Goal: Task Accomplishment & Management: Use online tool/utility

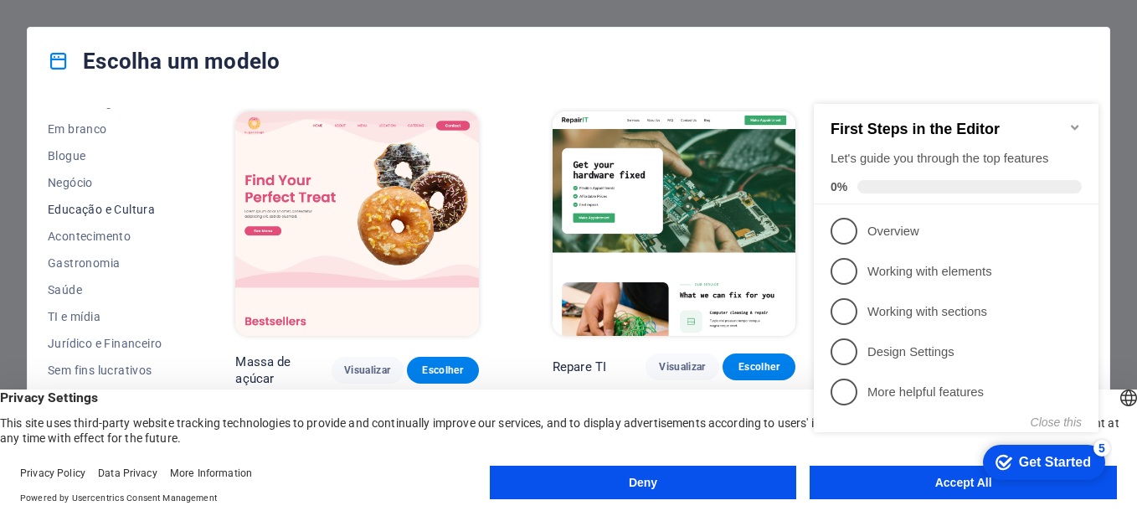
scroll to position [251, 0]
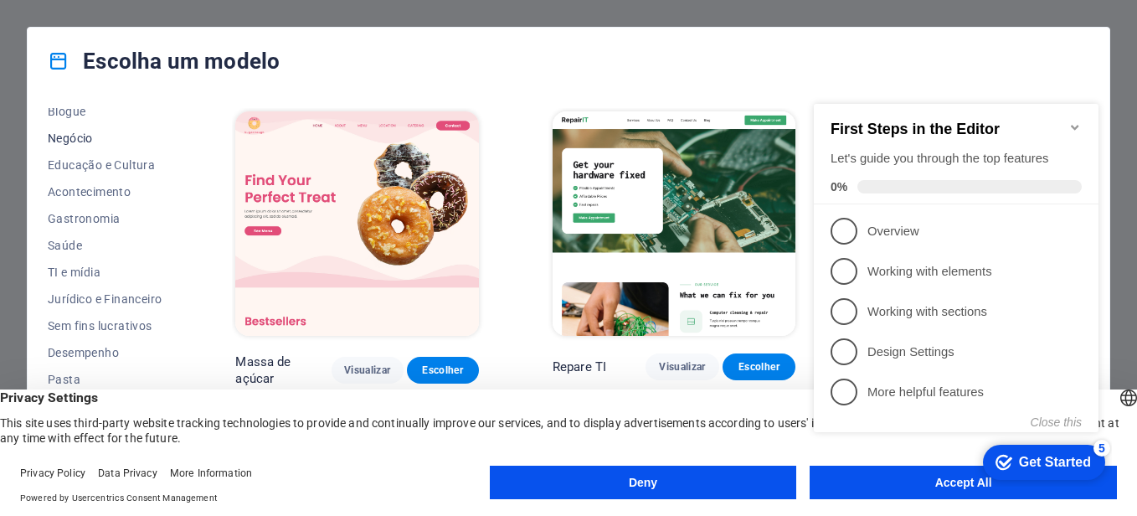
click at [113, 137] on span "Negócio" at bounding box center [105, 137] width 114 height 13
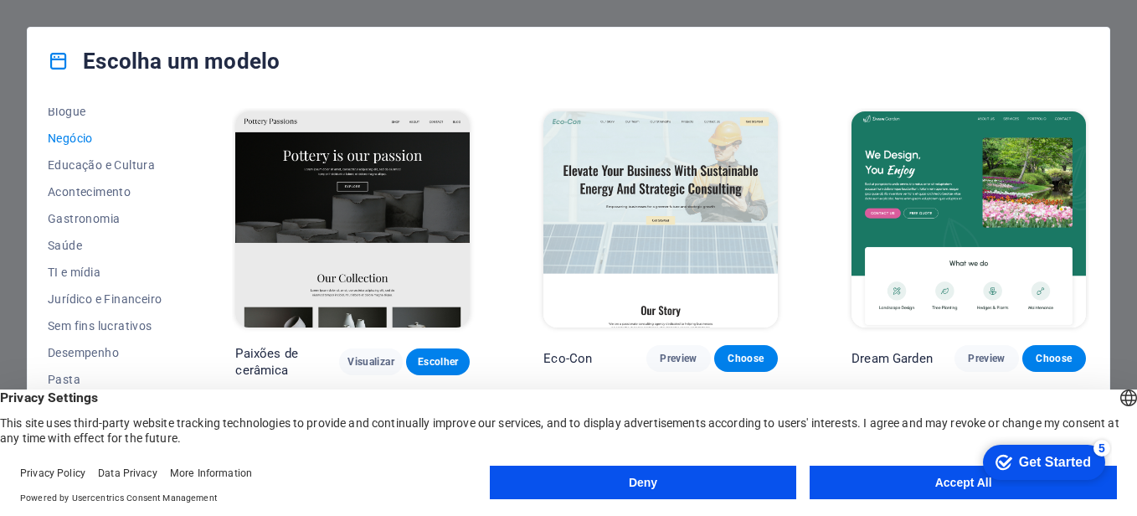
click at [997, 484] on div "checkmark Get Started 5 First Steps in the Editor Let's guide you through the t…" at bounding box center [1040, 461] width 142 height 50
click at [975, 481] on div "checkmark Get Started 5 First Steps in the Editor Let's guide you through the t…" at bounding box center [1040, 461] width 142 height 50
click at [953, 477] on button "Accept All" at bounding box center [962, 481] width 307 height 33
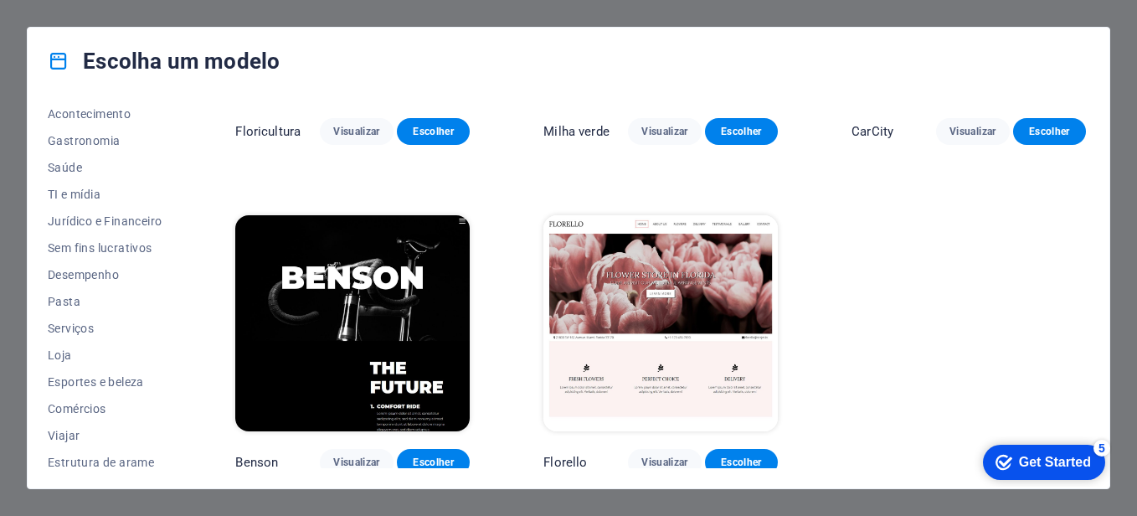
scroll to position [336, 0]
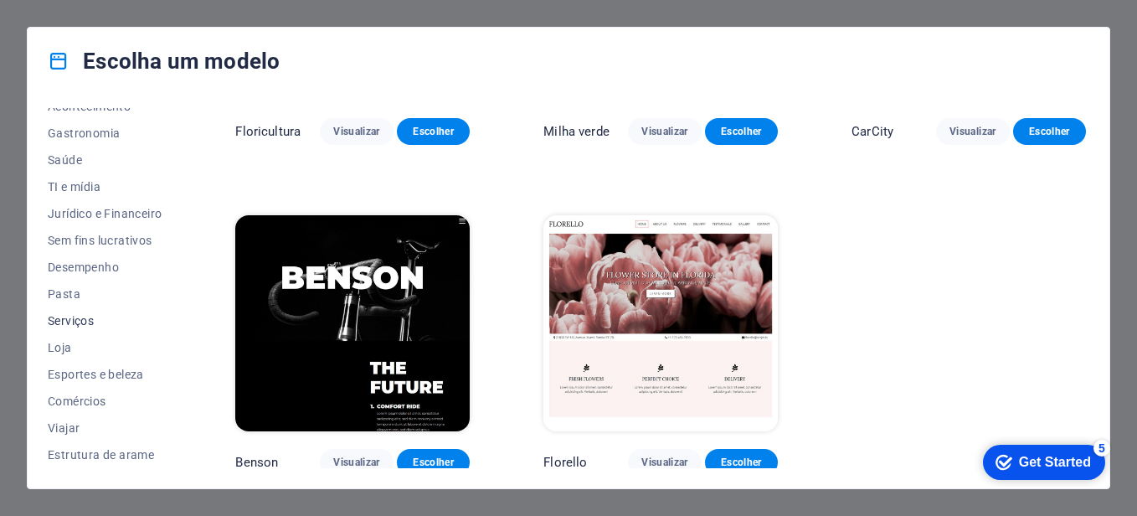
click at [85, 320] on span "Serviços" at bounding box center [105, 320] width 114 height 13
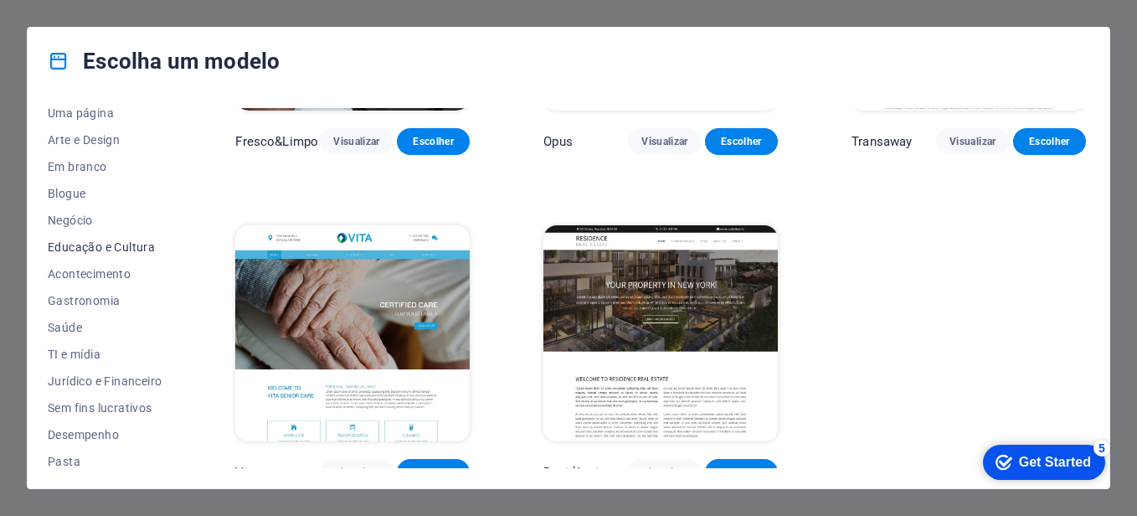
scroll to position [85, 0]
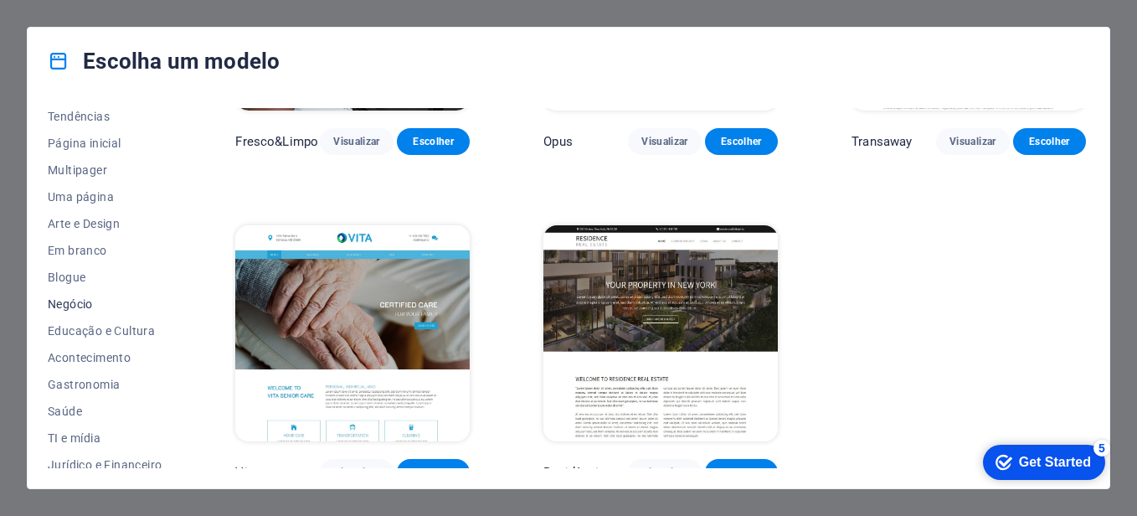
click at [84, 297] on span "Negócio" at bounding box center [105, 303] width 114 height 13
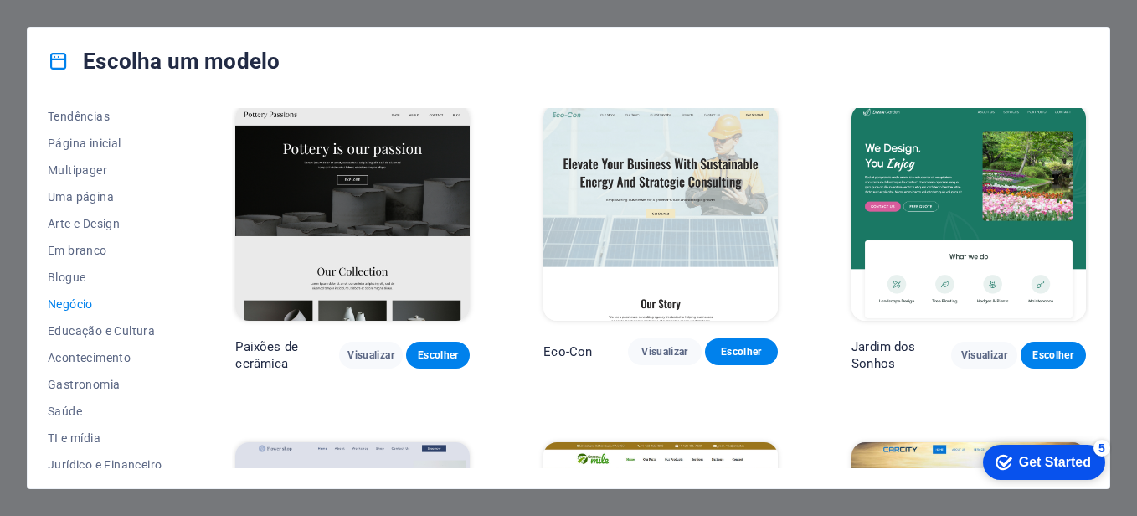
scroll to position [0, 0]
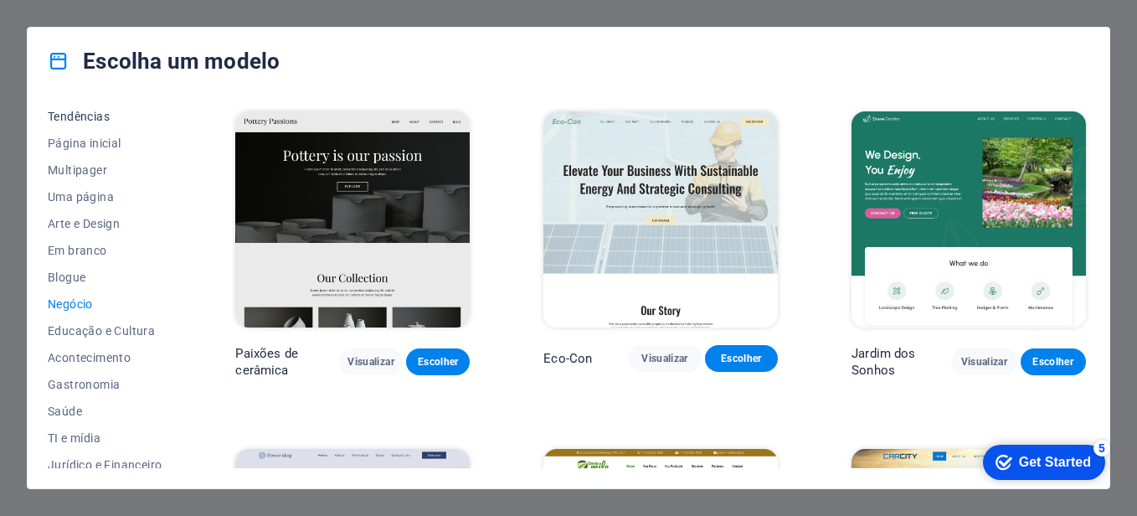
click at [96, 126] on button "Tendências" at bounding box center [105, 116] width 114 height 27
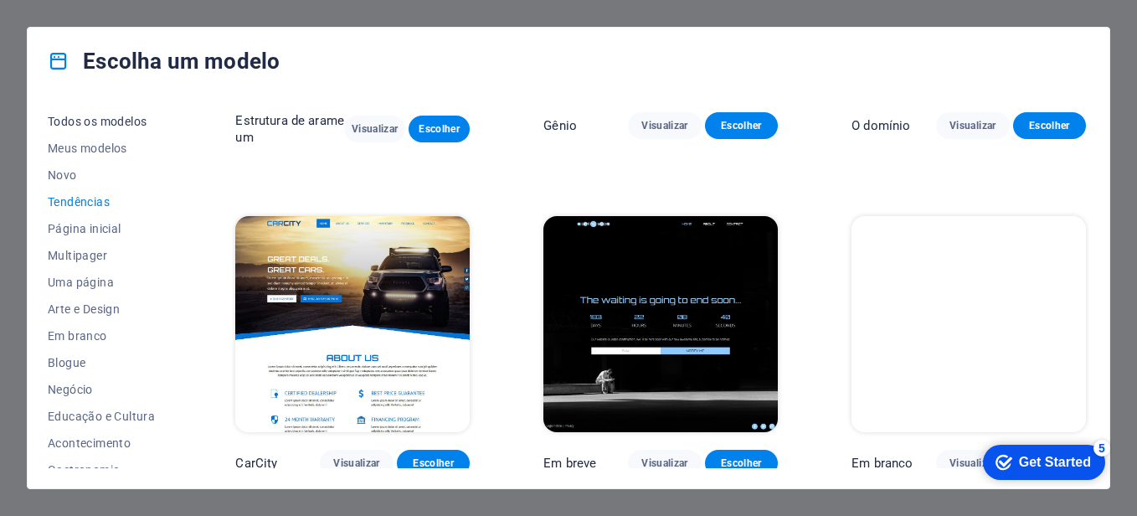
click at [110, 115] on span "Todos os modelos" at bounding box center [105, 121] width 114 height 13
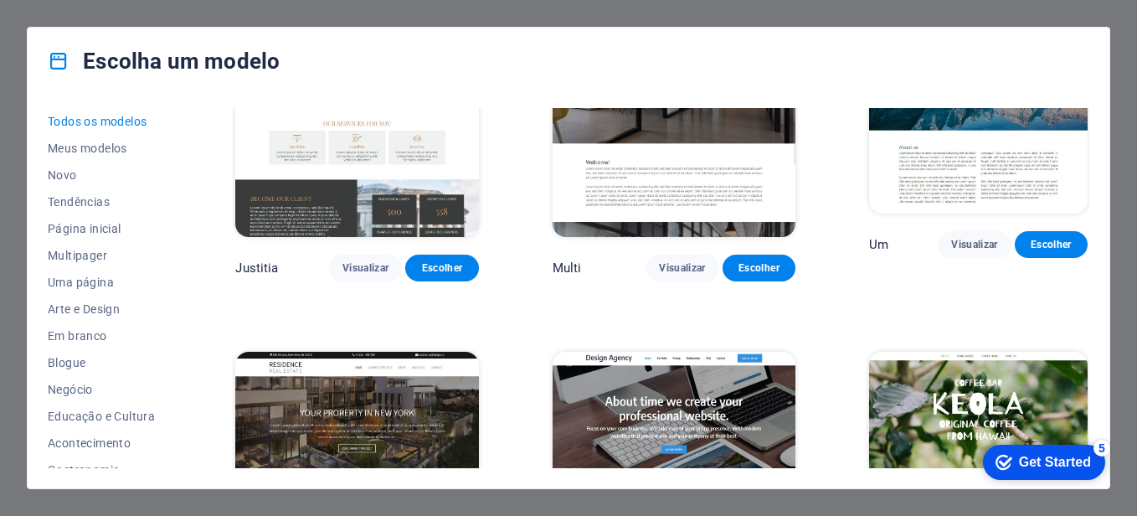
scroll to position [15052, 0]
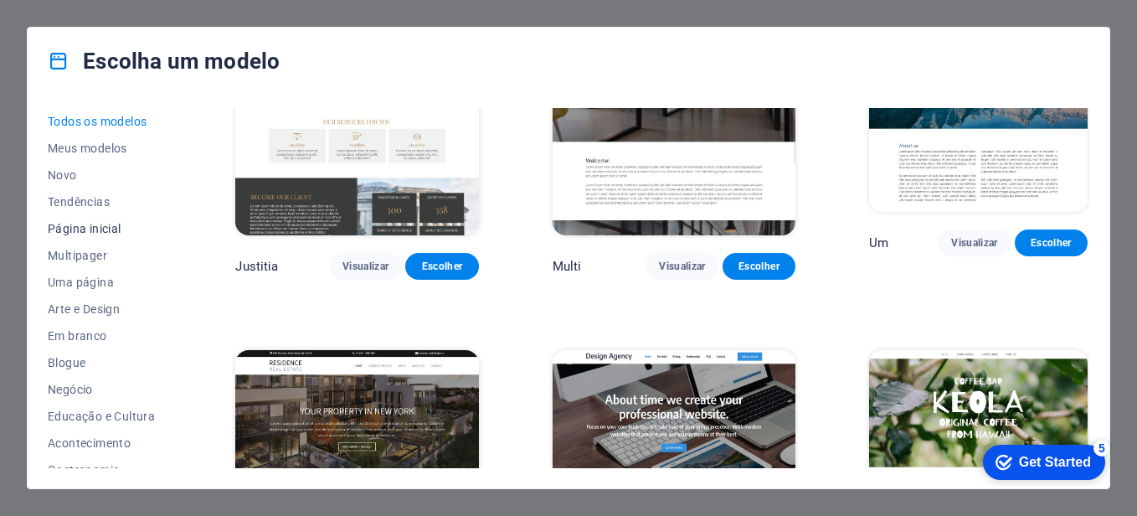
click at [105, 223] on span "Página inicial" at bounding box center [105, 228] width 114 height 13
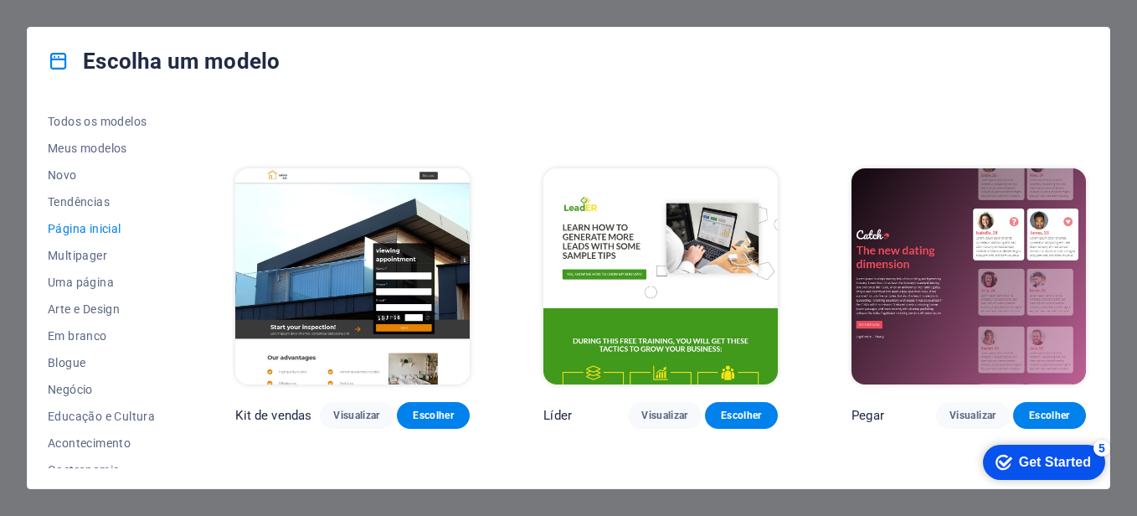
scroll to position [1939, 0]
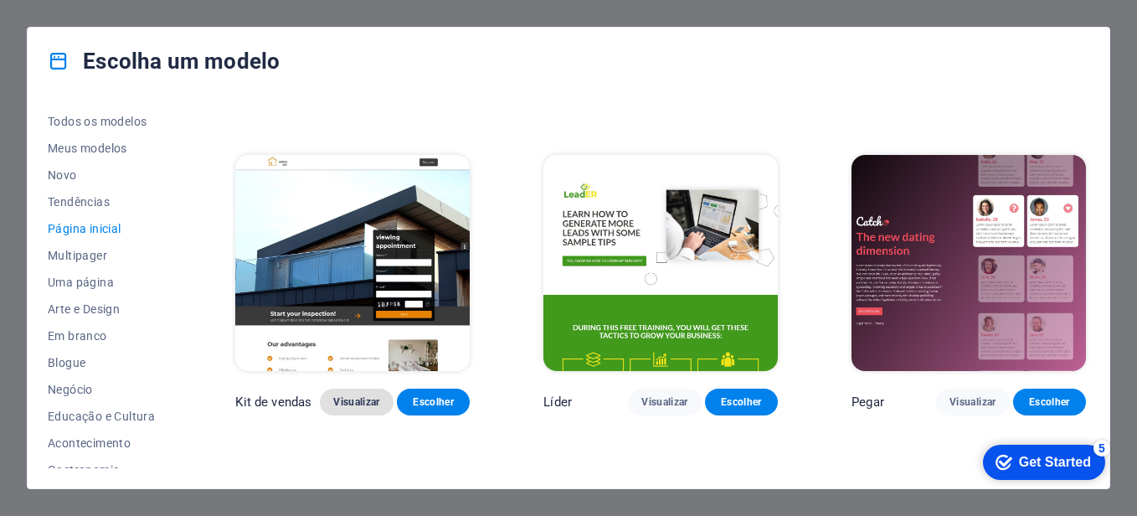
click at [348, 395] on span "Visualizar" at bounding box center [356, 401] width 46 height 13
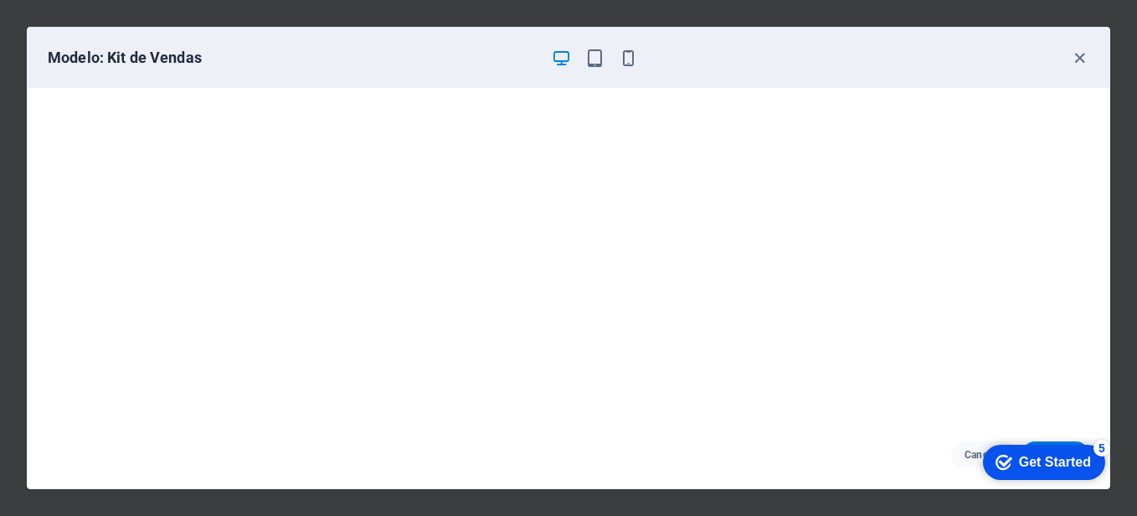
click at [1081, 47] on div "Modelo: Kit de Vendas" at bounding box center [568, 58] width 1081 height 60
click at [1081, 54] on icon "button" at bounding box center [1079, 58] width 19 height 19
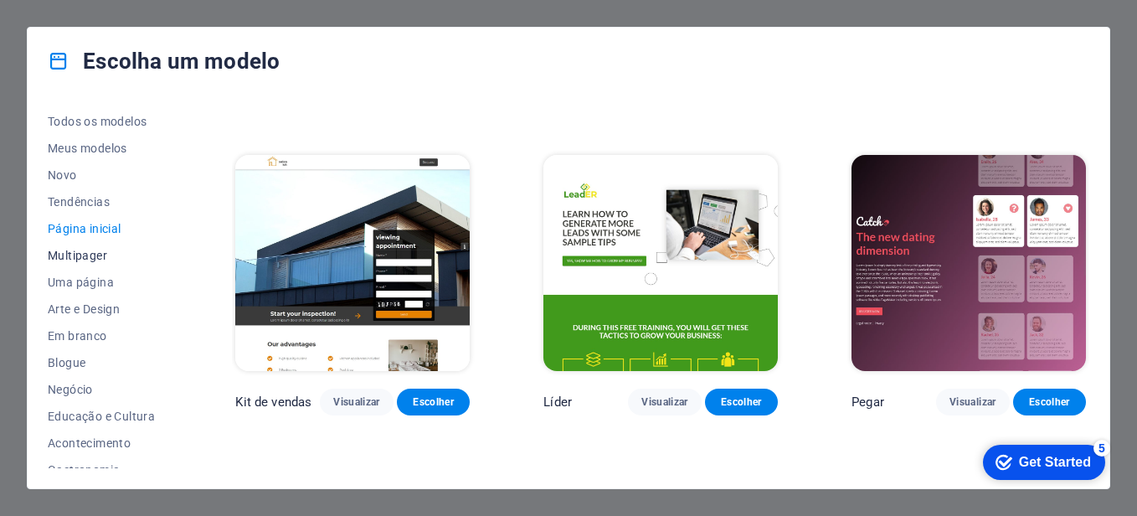
click at [107, 254] on span "Multipager" at bounding box center [105, 255] width 114 height 13
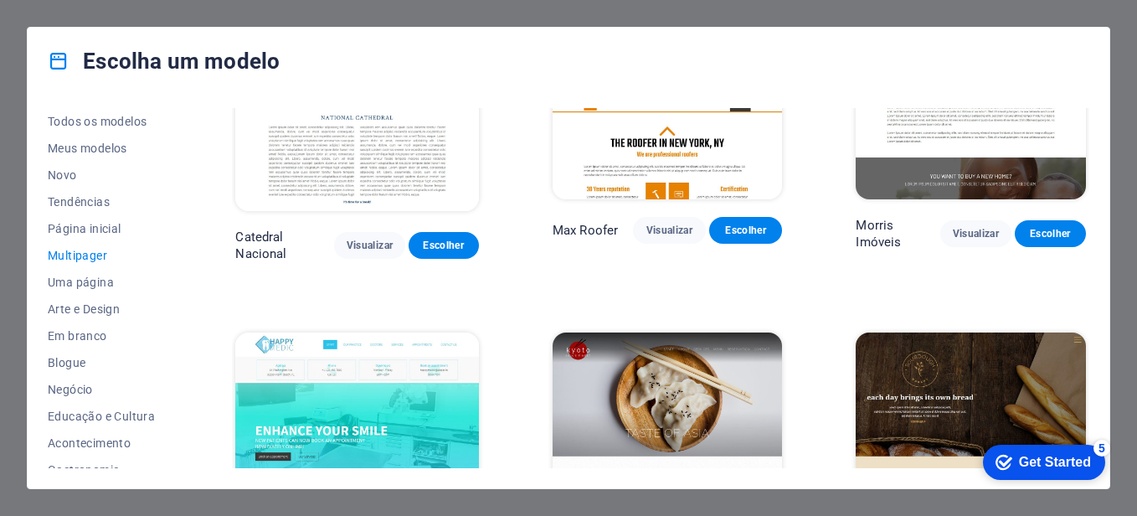
scroll to position [4450, 0]
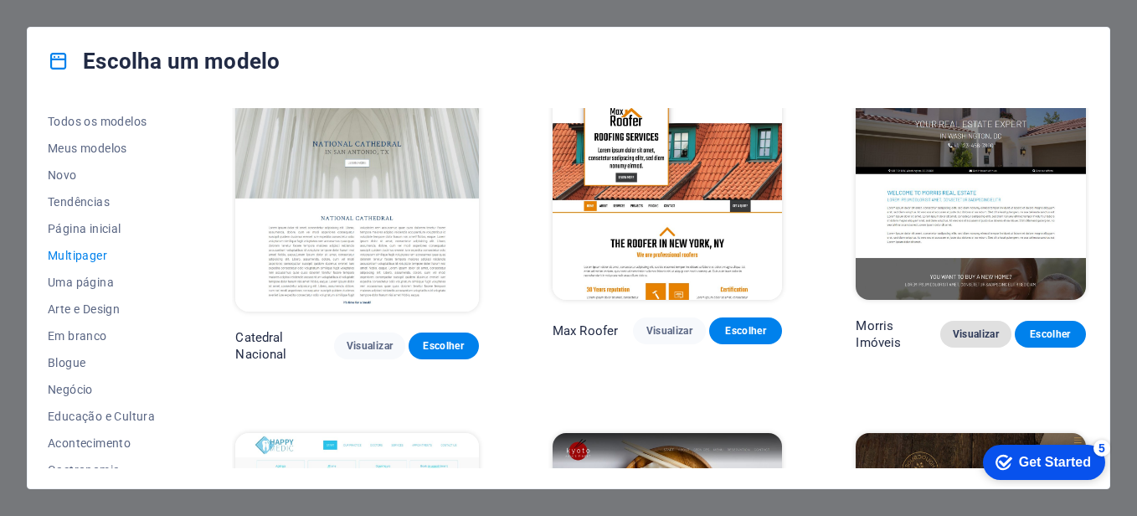
click at [985, 327] on span "Visualizar" at bounding box center [975, 333] width 44 height 13
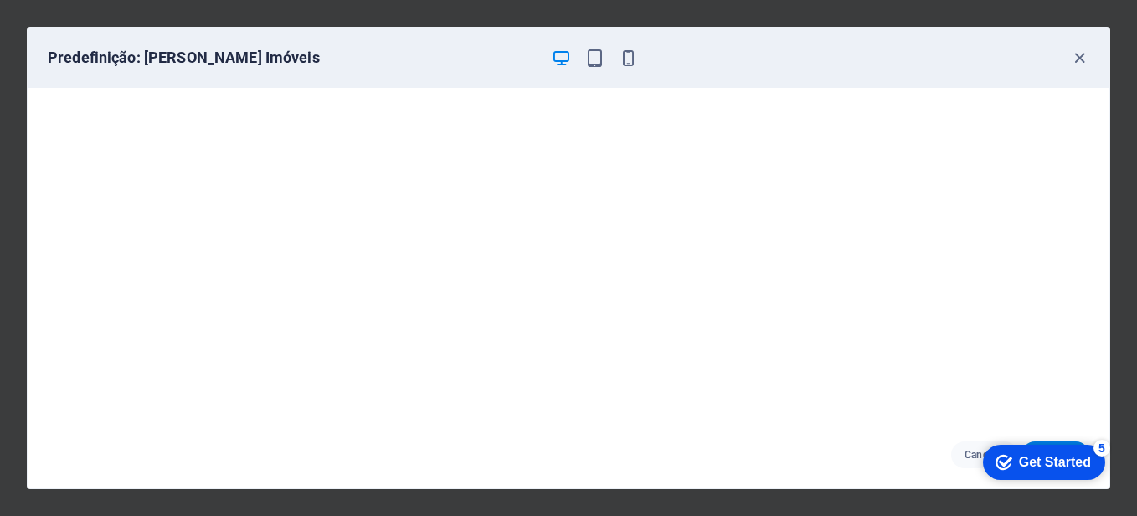
drag, startPoint x: 1024, startPoint y: 460, endPoint x: 1187, endPoint y: 705, distance: 294.1
click at [1024, 454] on div "Get Started" at bounding box center [1055, 461] width 72 height 15
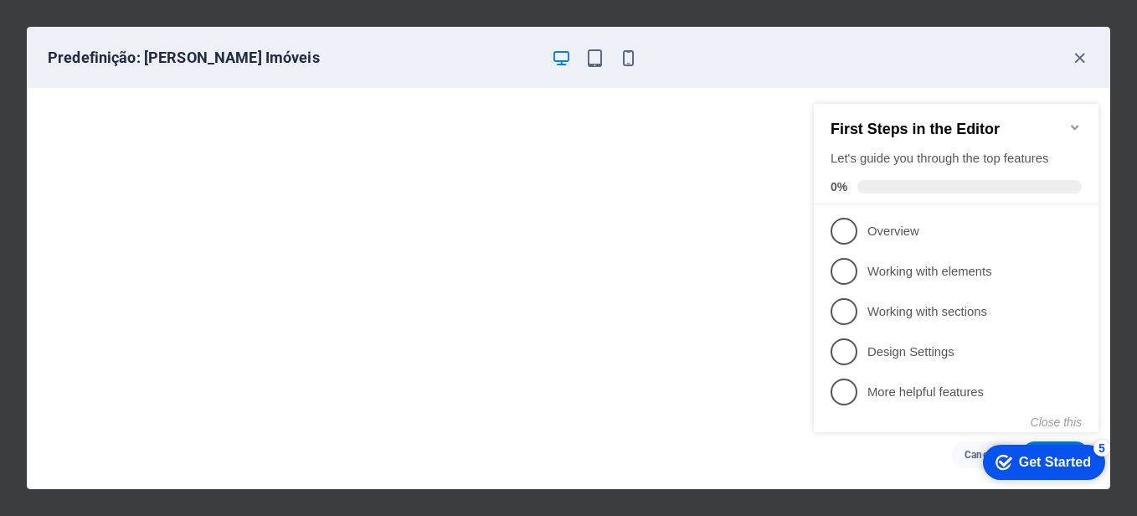
click at [724, 28] on div "Predefinição: Morris Imóveis" at bounding box center [568, 58] width 1081 height 60
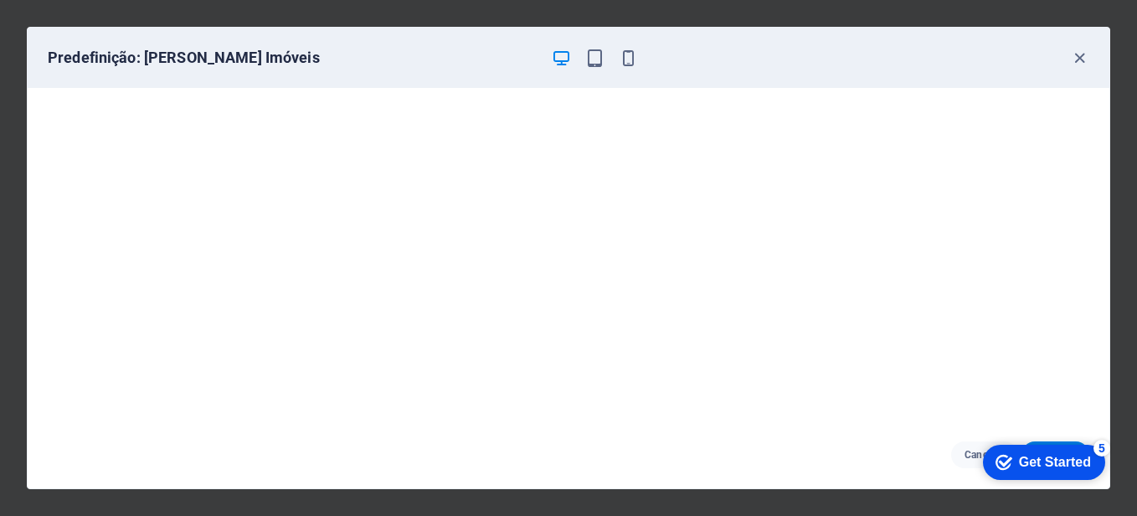
click at [1068, 440] on div "checkmark Get Started 5 First Steps in the Editor Let's guide you through the t…" at bounding box center [1040, 461] width 142 height 50
click at [1076, 441] on div "checkmark Get Started 5 First Steps in the Editor Let's guide you through the t…" at bounding box center [1040, 461] width 142 height 50
click at [1073, 446] on div "checkmark Get Started 5" at bounding box center [1044, 461] width 122 height 35
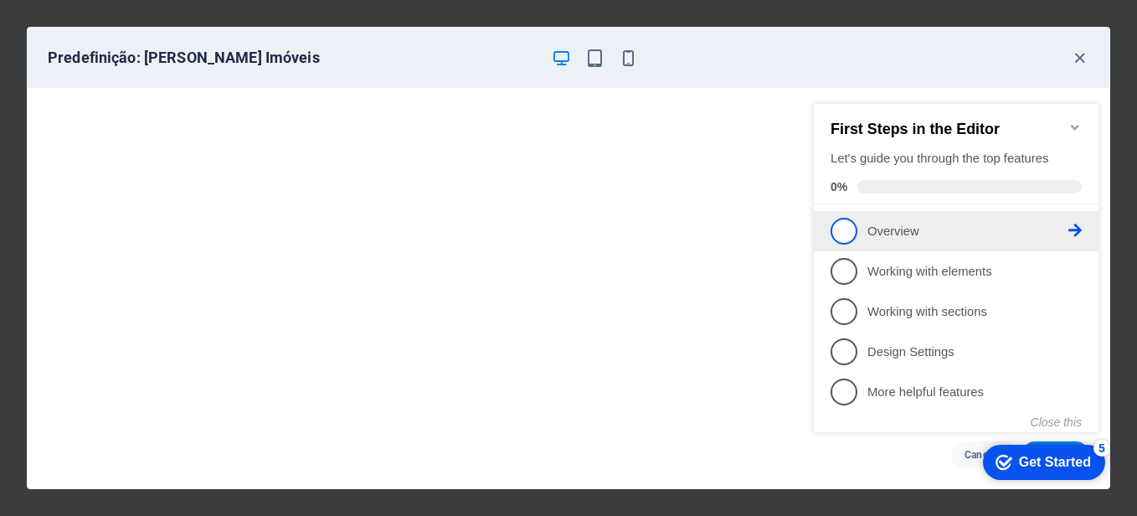
click at [846, 228] on span "1" at bounding box center [843, 231] width 27 height 27
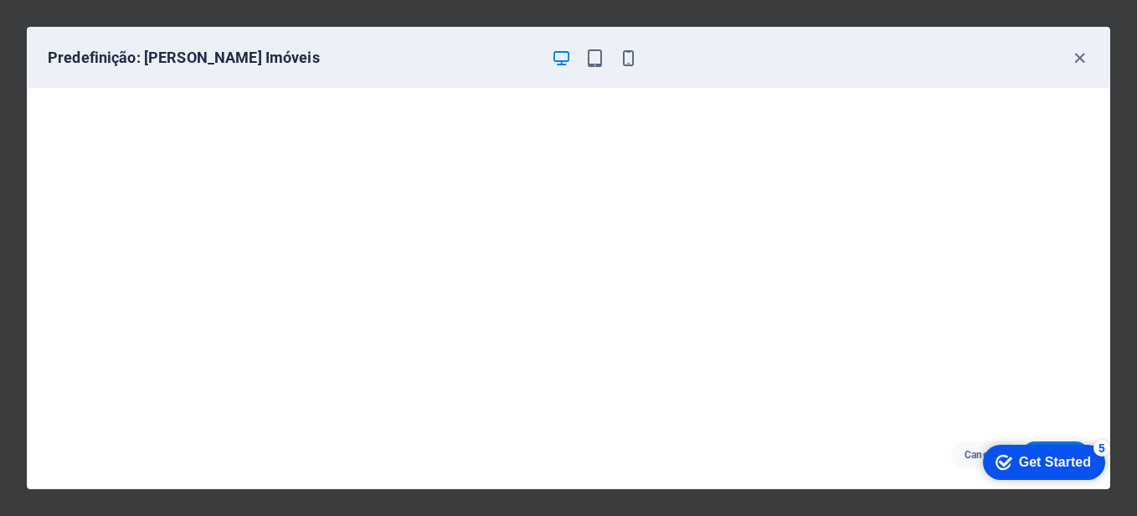
click at [1064, 441] on div "checkmark Get Started 5 First Steps in the Editor Let's guide you through the t…" at bounding box center [1040, 461] width 142 height 50
click at [1077, 444] on div "checkmark Get Started 5" at bounding box center [1044, 461] width 122 height 35
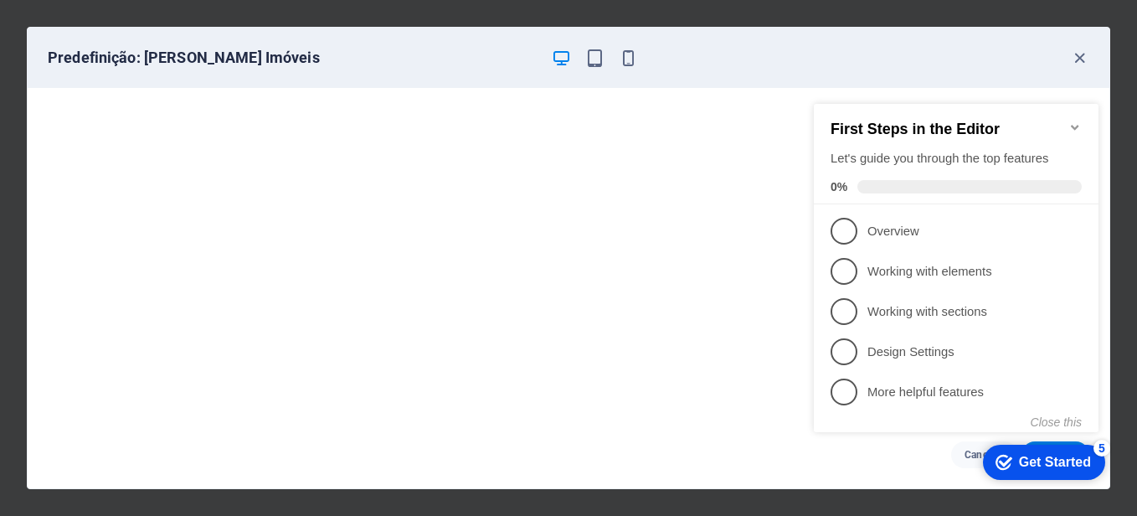
click at [885, 465] on div "checkmark Get Started 5 First Steps in the Editor Let's guide you through the t…" at bounding box center [959, 283] width 305 height 407
click at [1008, 460] on div "checkmark Get Started 5" at bounding box center [1042, 462] width 95 height 17
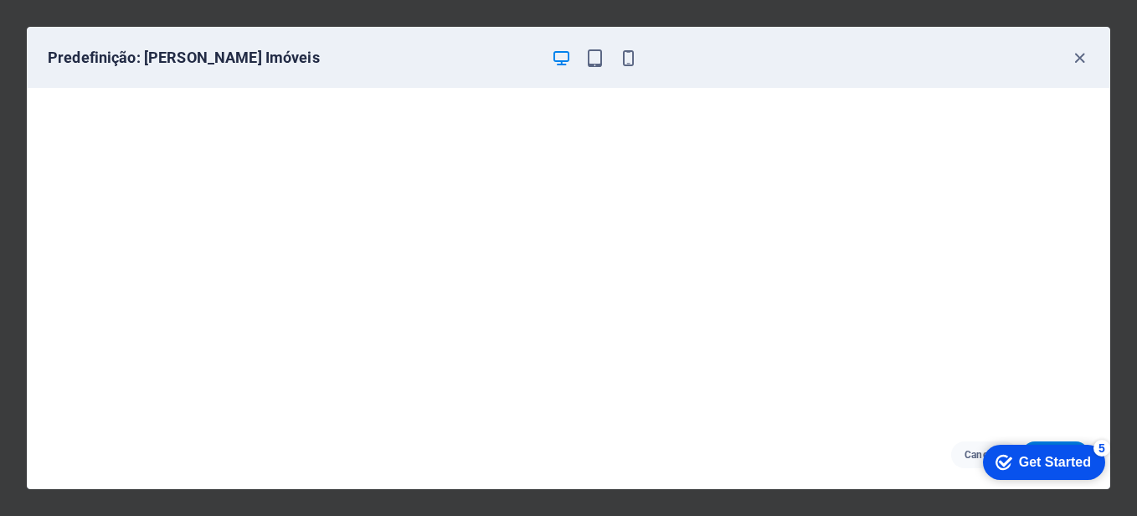
click at [1008, 460] on div "checkmark Get Started 5" at bounding box center [1042, 462] width 95 height 17
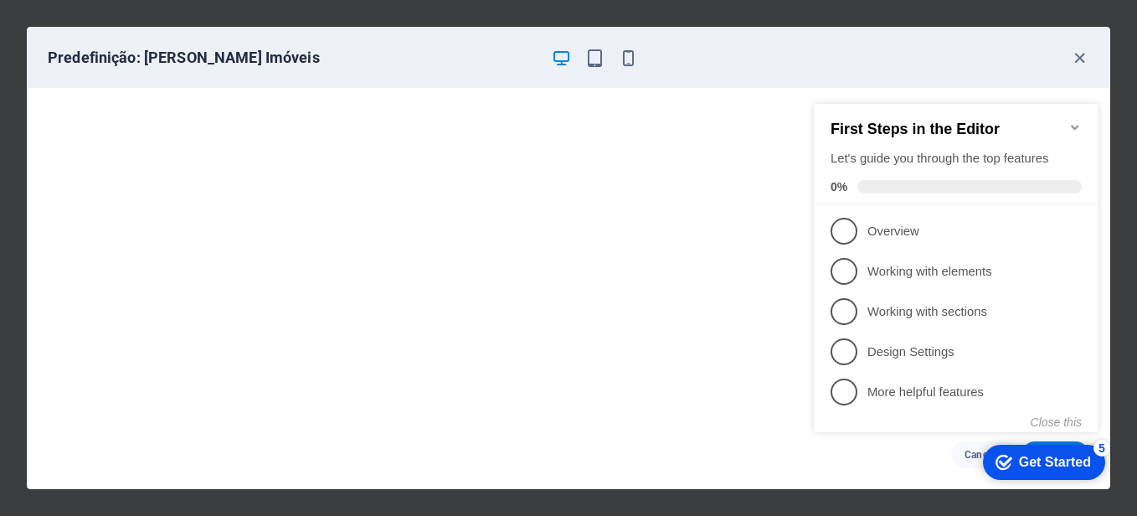
click at [1008, 460] on div "checkmark Get Started 5" at bounding box center [1042, 462] width 95 height 17
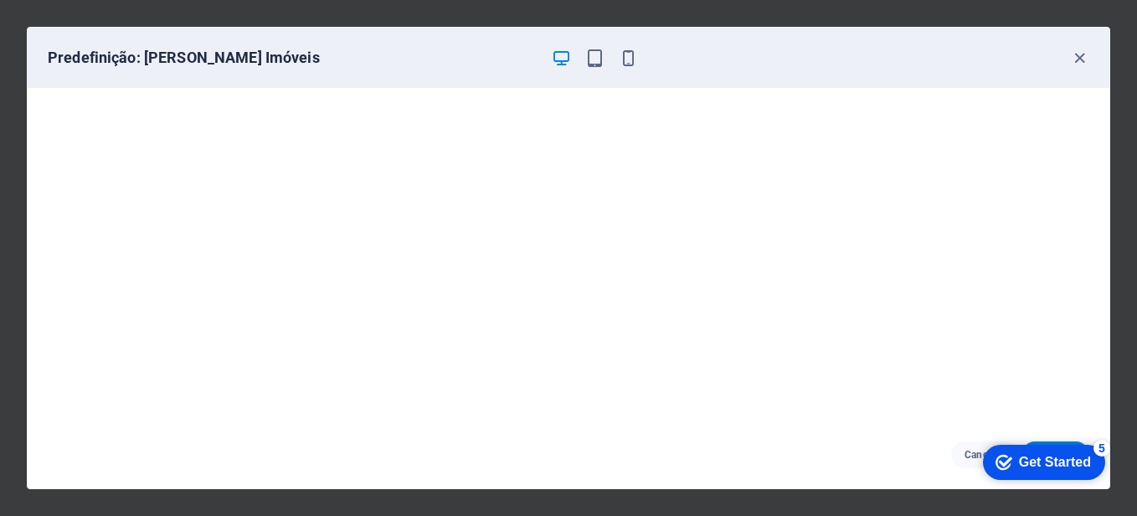
click at [1033, 444] on div "checkmark Get Started 5" at bounding box center [1044, 461] width 122 height 35
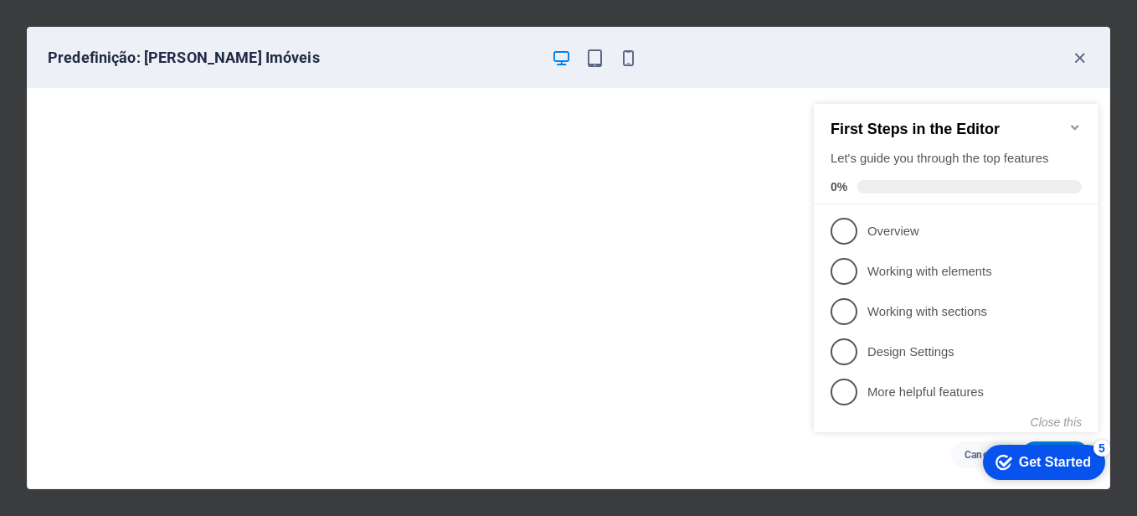
click at [1035, 442] on div "checkmark Get Started 5 First Steps in the Editor Let's guide you through the t…" at bounding box center [959, 283] width 305 height 407
click at [1038, 448] on div "checkmark Get Started 5" at bounding box center [1044, 461] width 122 height 35
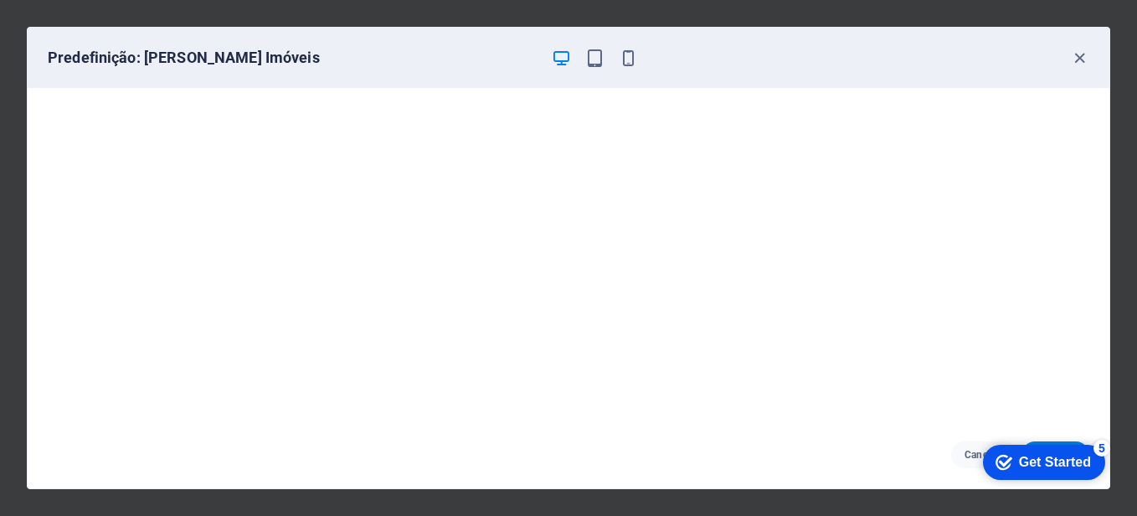
click at [1039, 457] on div "Get Started" at bounding box center [1055, 461] width 72 height 15
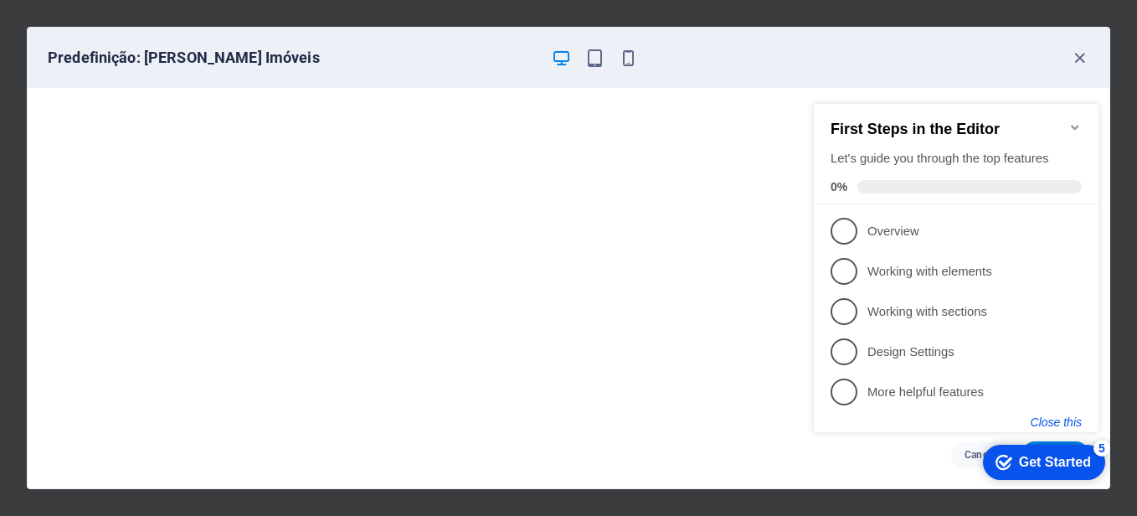
click at [1054, 417] on button "Close this" at bounding box center [1055, 421] width 51 height 13
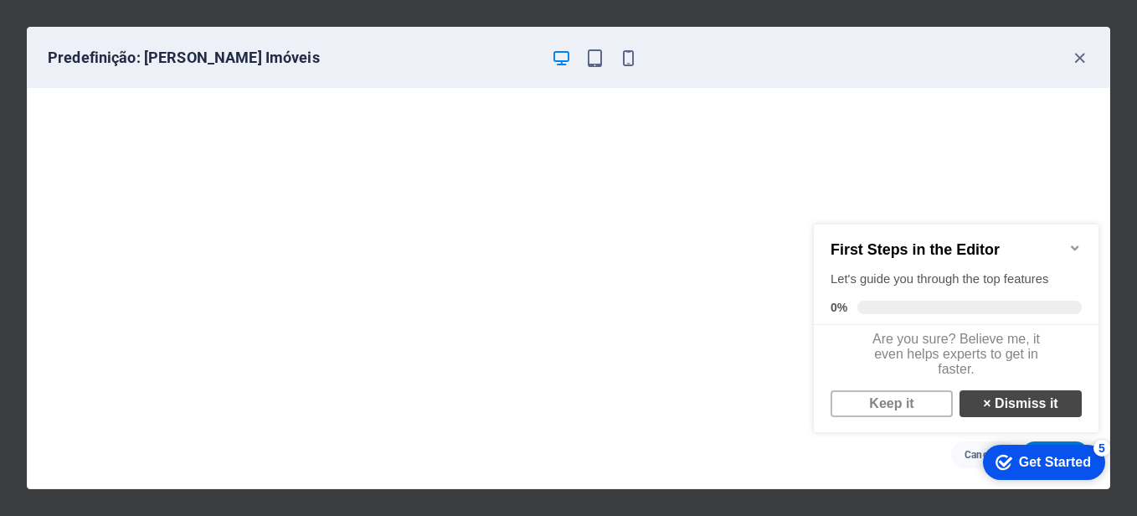
click at [1025, 412] on link "× Dismiss it" at bounding box center [1020, 403] width 122 height 27
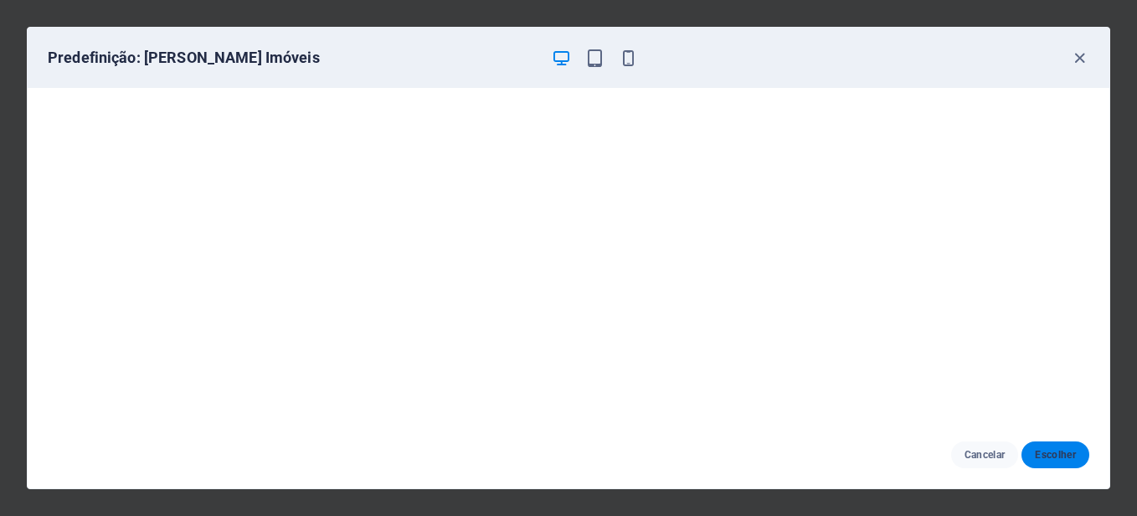
click at [1053, 453] on span "Escolher" at bounding box center [1055, 454] width 41 height 13
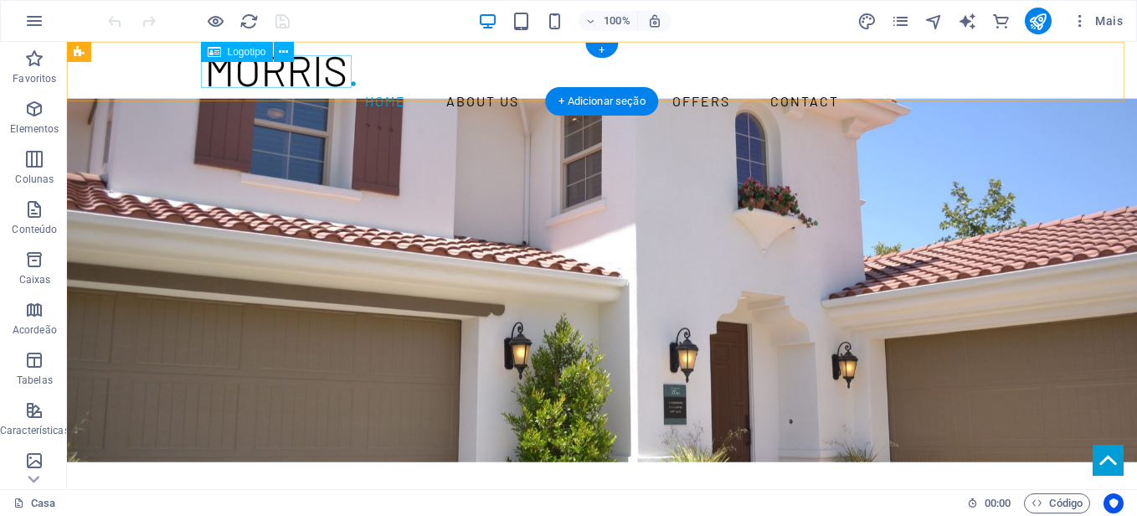
click at [285, 71] on div at bounding box center [602, 71] width 790 height 33
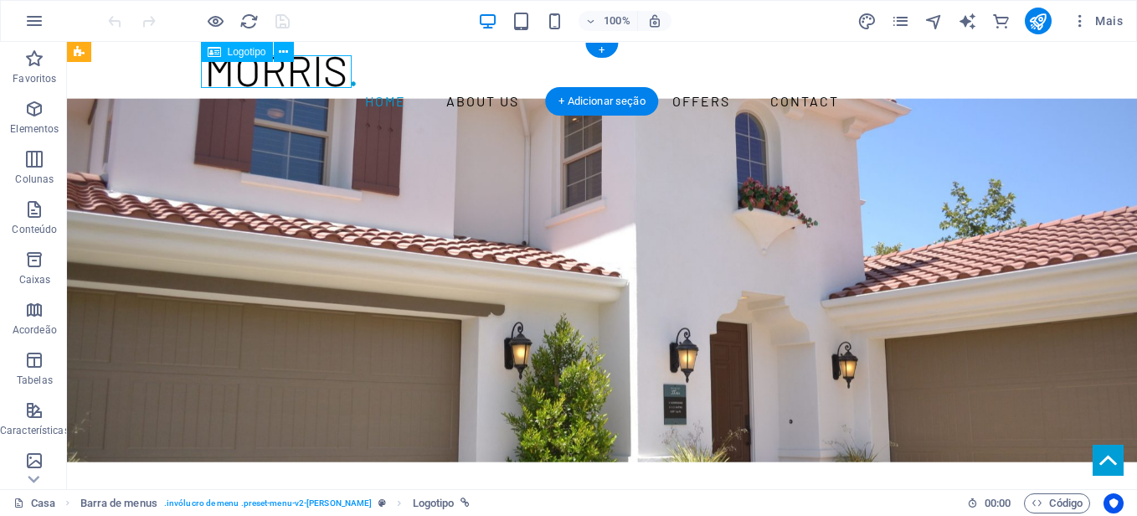
click at [285, 71] on div at bounding box center [602, 71] width 790 height 33
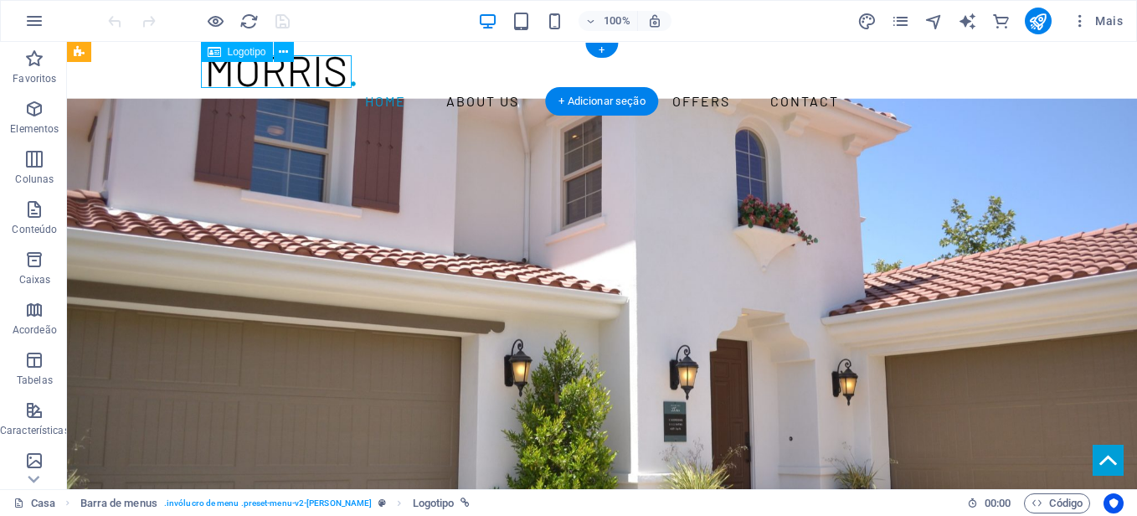
select select "px"
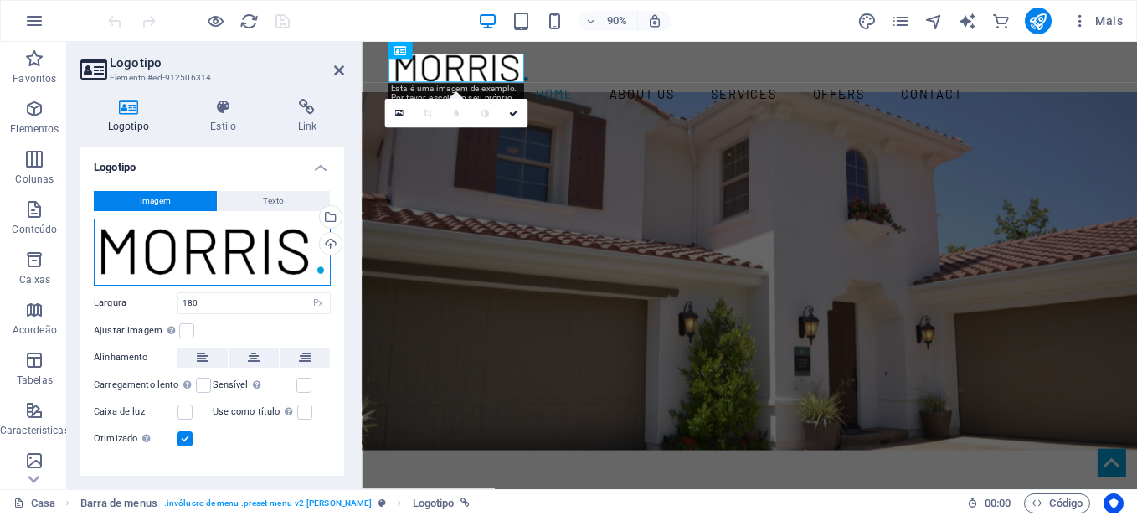
click at [213, 264] on div "Drag files here, click to choose files or select files from Files or our free s…" at bounding box center [212, 251] width 237 height 67
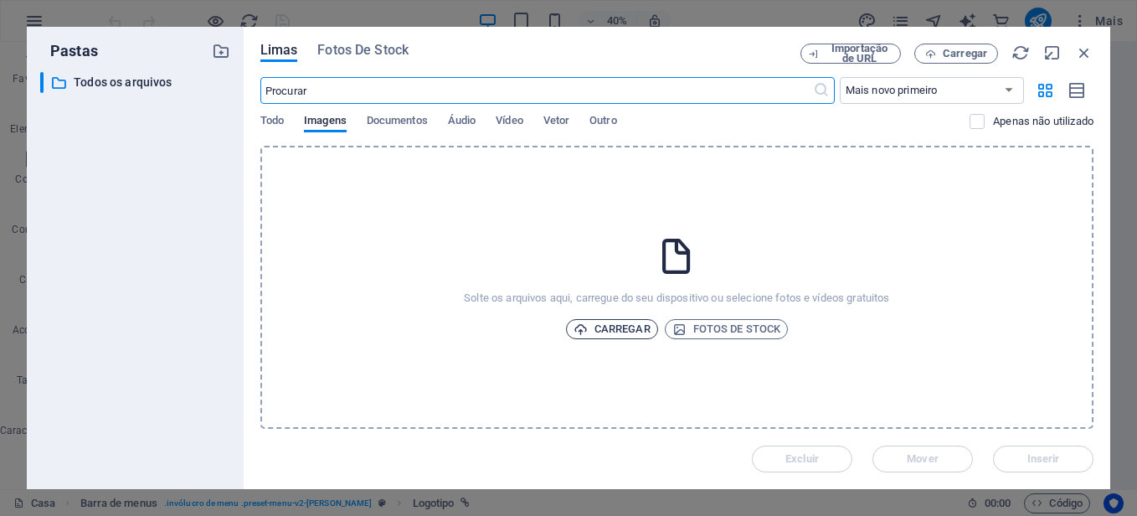
click at [617, 329] on font "Carregar" at bounding box center [622, 329] width 56 height 20
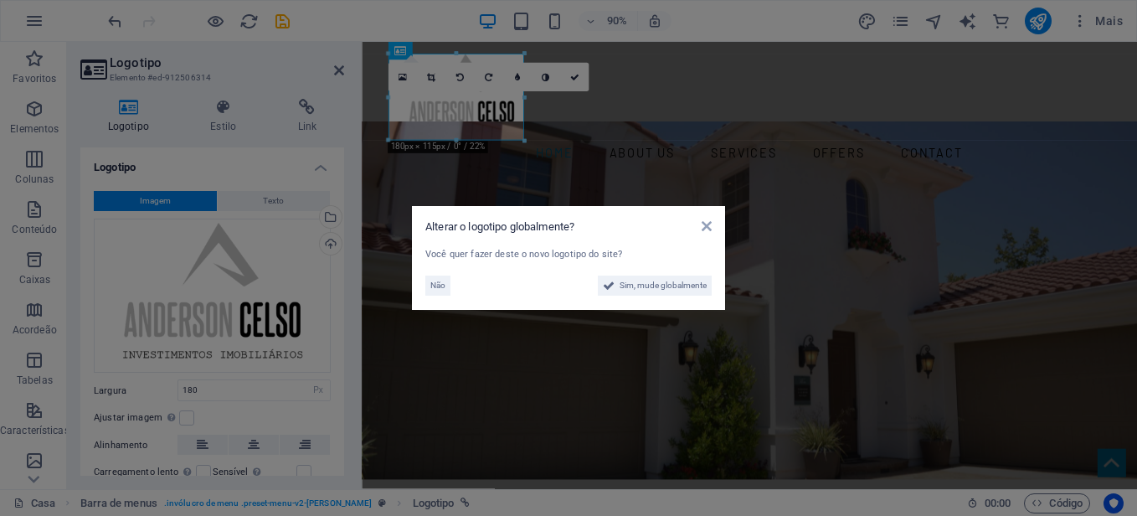
click at [603, 126] on aside "Alterar o logotipo globalmente? Você quer fazer deste o novo logotipo do site? …" at bounding box center [568, 258] width 1137 height 516
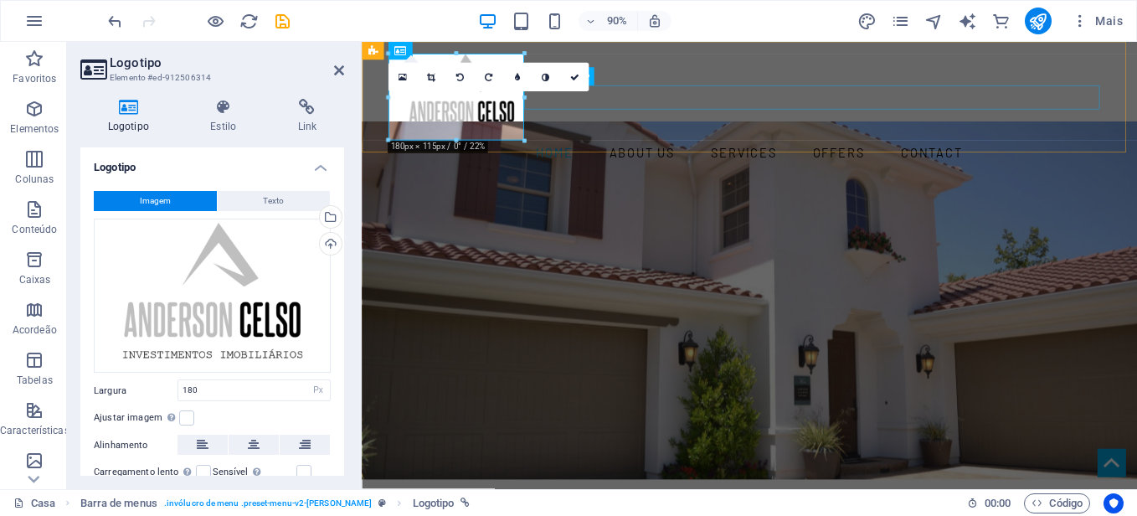
click at [656, 151] on nav "Home About us Services Offers Contact" at bounding box center [793, 164] width 790 height 27
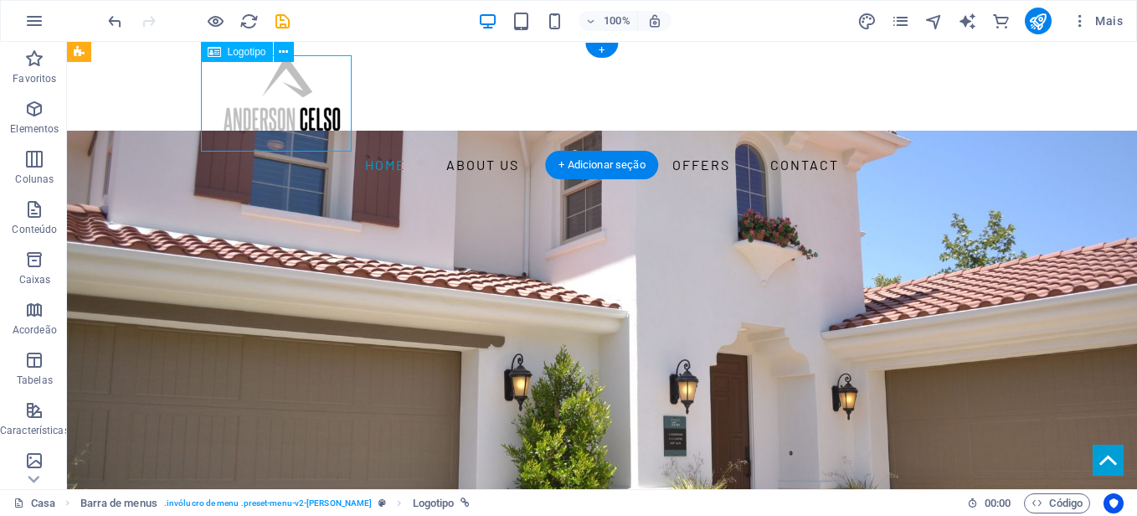
drag, startPoint x: 293, startPoint y: 124, endPoint x: 252, endPoint y: 122, distance: 41.0
click at [252, 122] on div at bounding box center [602, 103] width 790 height 96
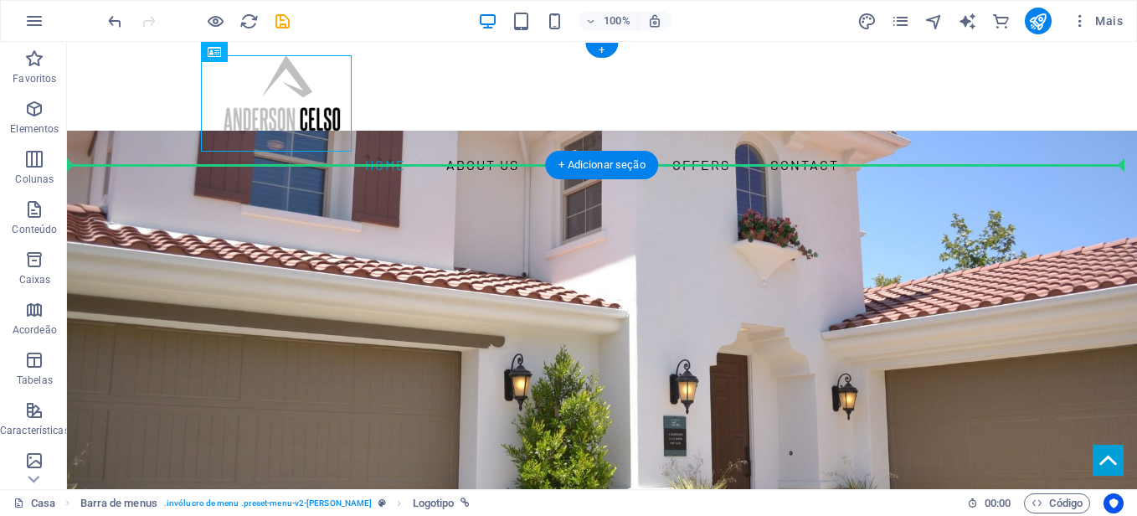
drag, startPoint x: 218, startPoint y: 117, endPoint x: 153, endPoint y: 113, distance: 65.4
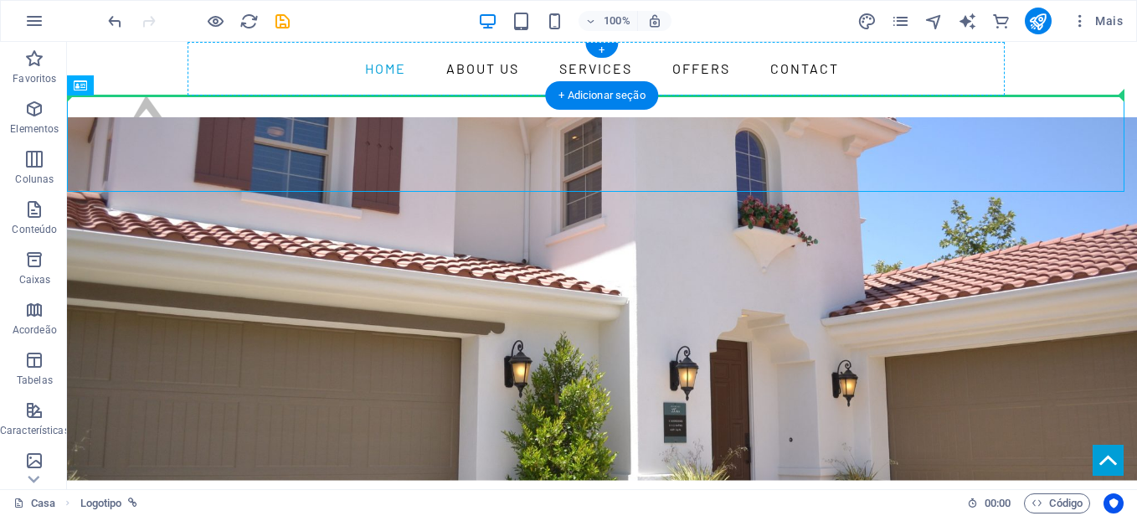
drag, startPoint x: 146, startPoint y: 152, endPoint x: 202, endPoint y: 80, distance: 91.4
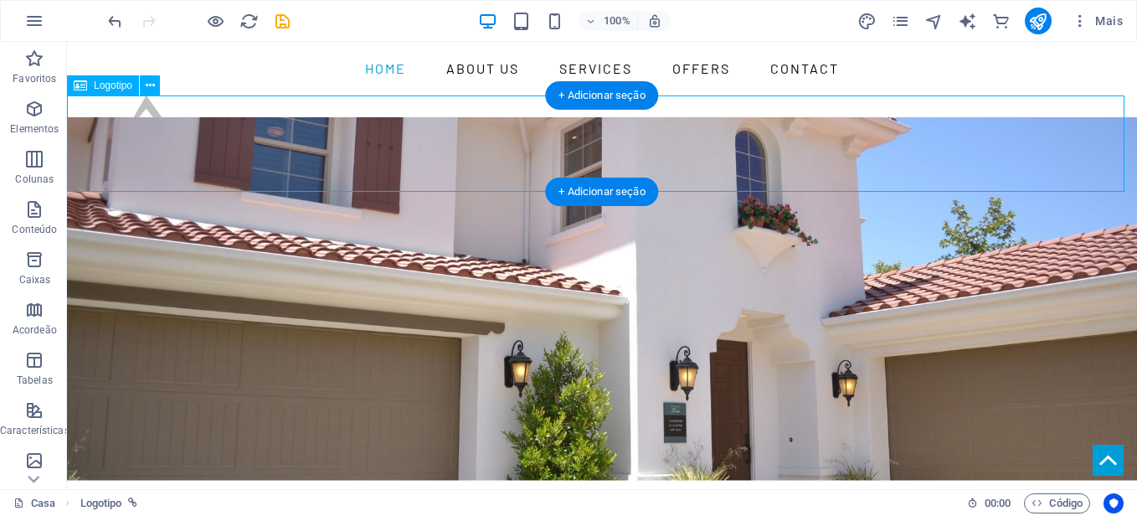
click at [160, 159] on div at bounding box center [602, 143] width 1070 height 96
click at [173, 166] on div at bounding box center [602, 143] width 1070 height 96
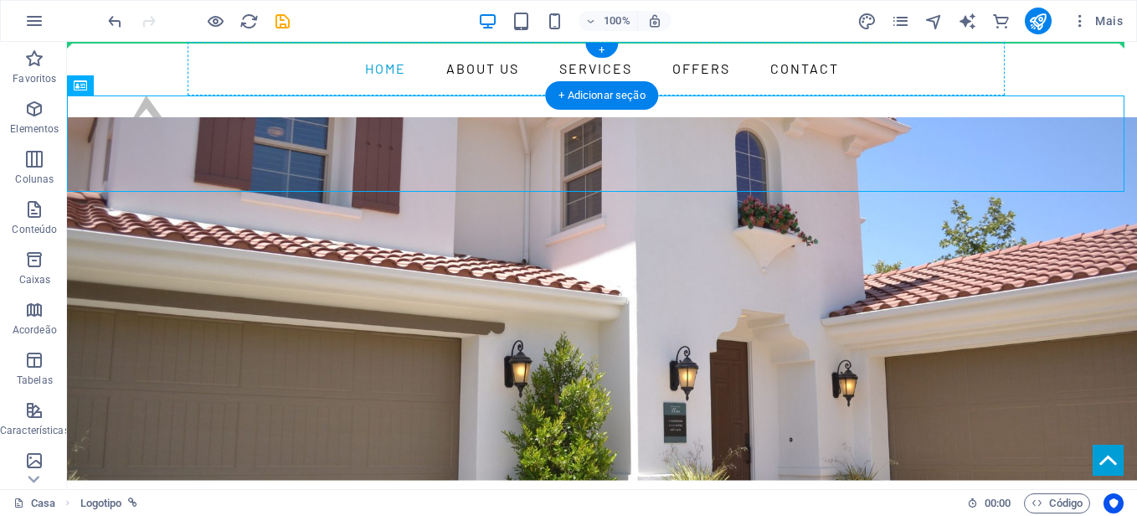
drag, startPoint x: 135, startPoint y: 157, endPoint x: 225, endPoint y: 57, distance: 135.1
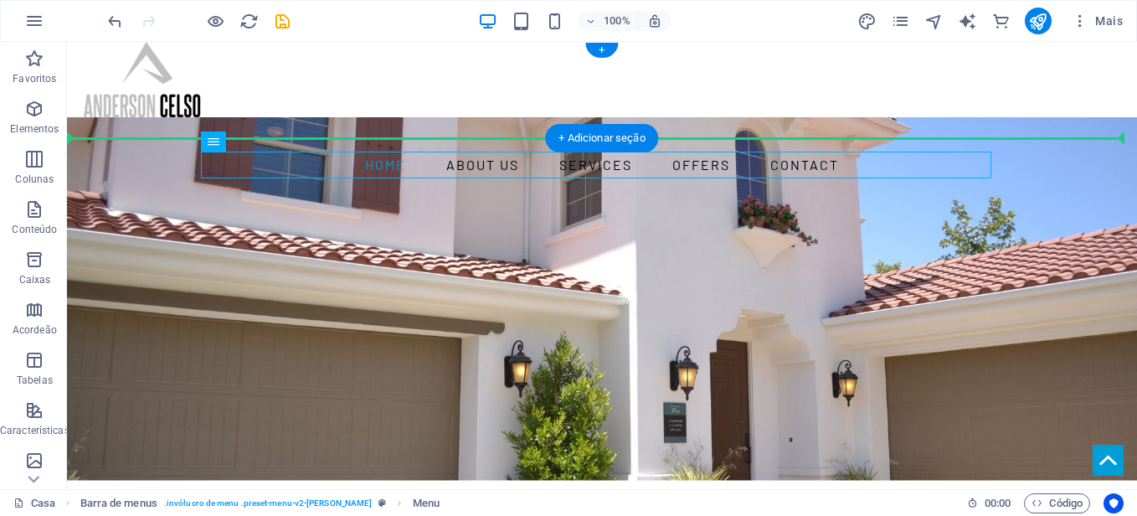
drag, startPoint x: 358, startPoint y: 172, endPoint x: 650, endPoint y: 97, distance: 300.6
drag, startPoint x: 287, startPoint y: 184, endPoint x: 317, endPoint y: 111, distance: 78.8
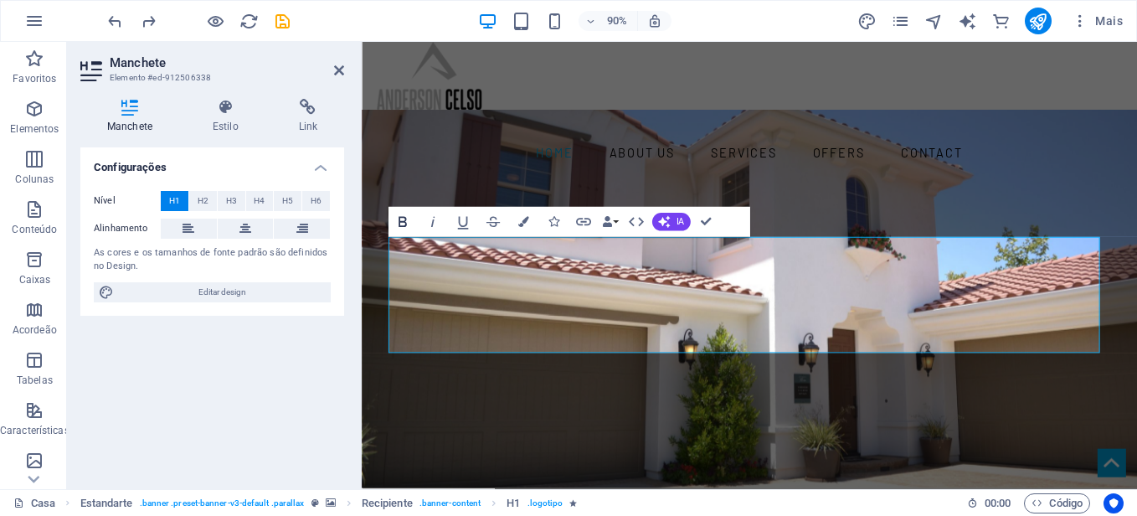
click at [405, 222] on icon "button" at bounding box center [402, 222] width 8 height 11
click at [210, 198] on button "H2" at bounding box center [203, 201] width 28 height 20
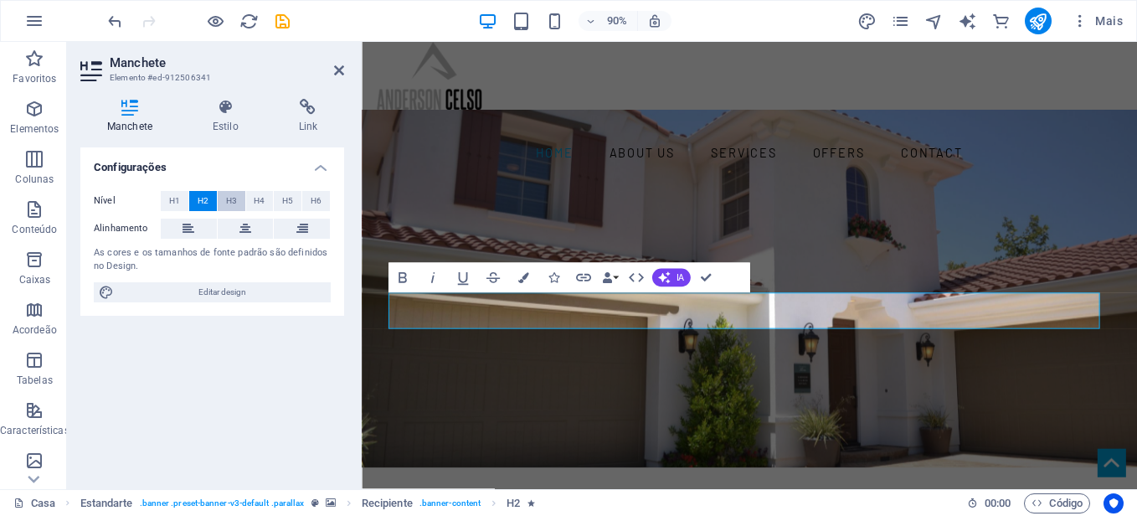
click at [227, 203] on span "H3" at bounding box center [231, 201] width 11 height 20
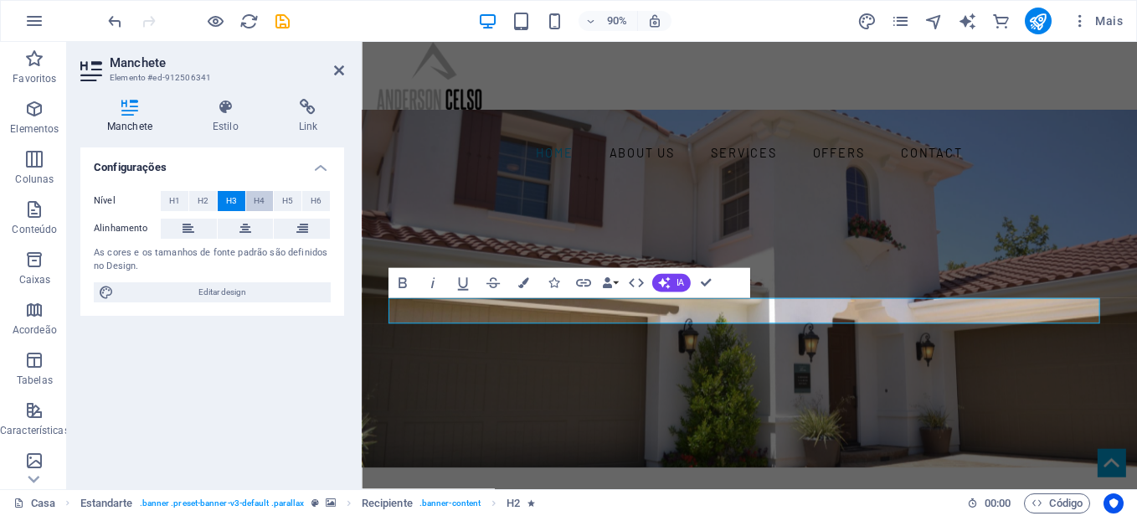
click at [265, 208] on button "H4" at bounding box center [260, 201] width 28 height 20
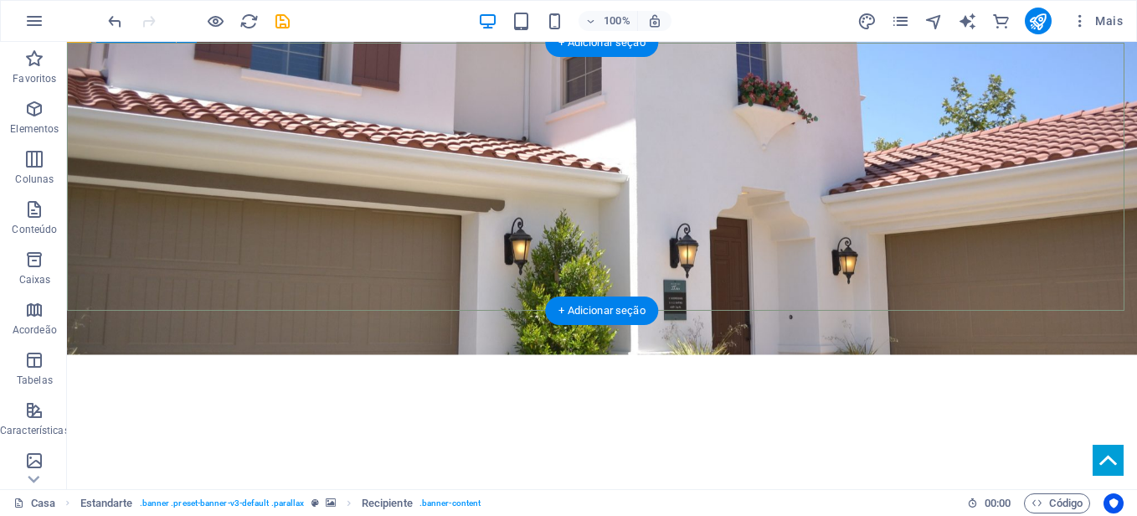
scroll to position [251, 0]
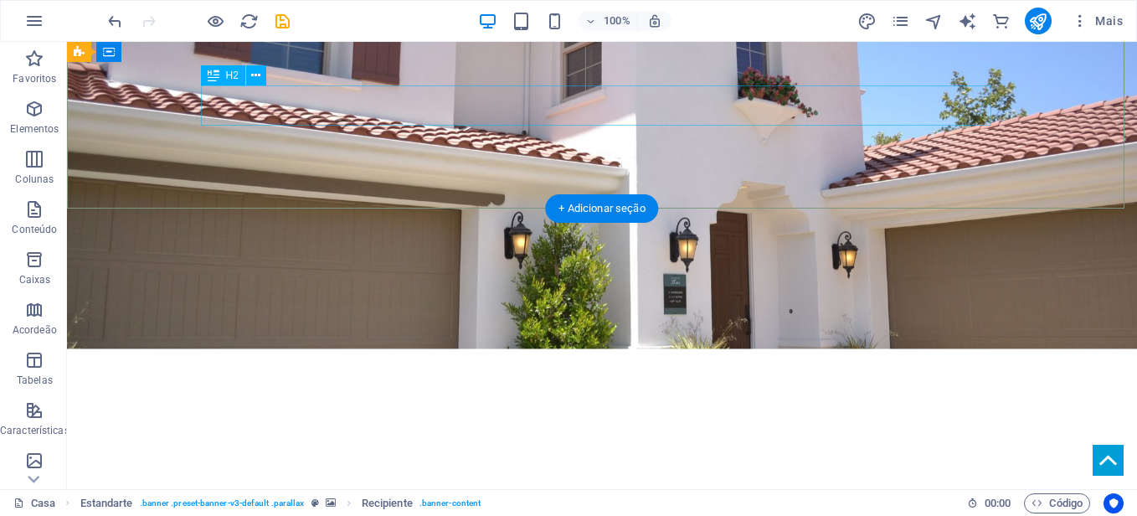
click at [601, 431] on icon "" at bounding box center [602, 447] width 10 height 32
click at [616, 427] on div "" at bounding box center [602, 447] width 790 height 40
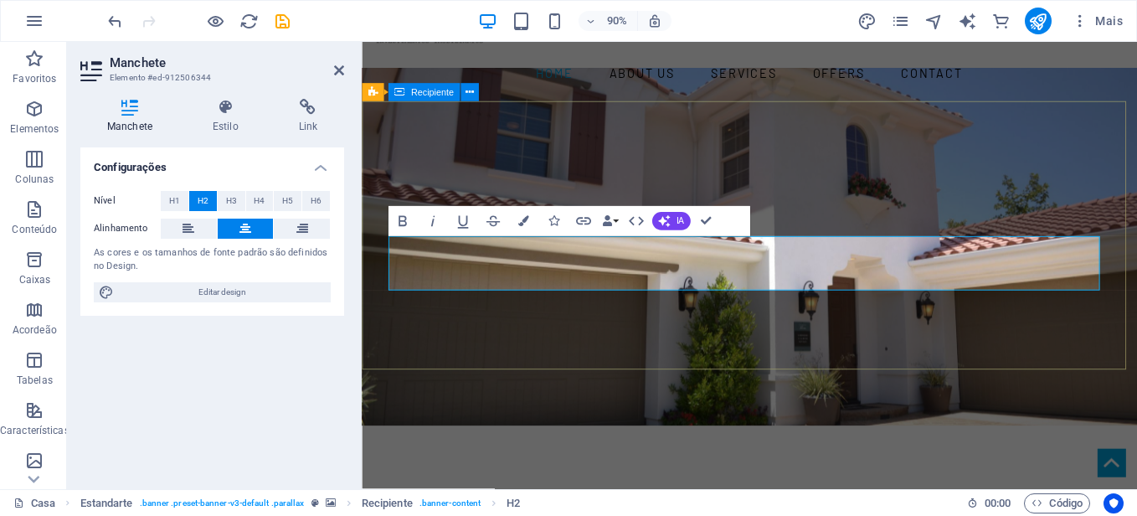
scroll to position [84, 0]
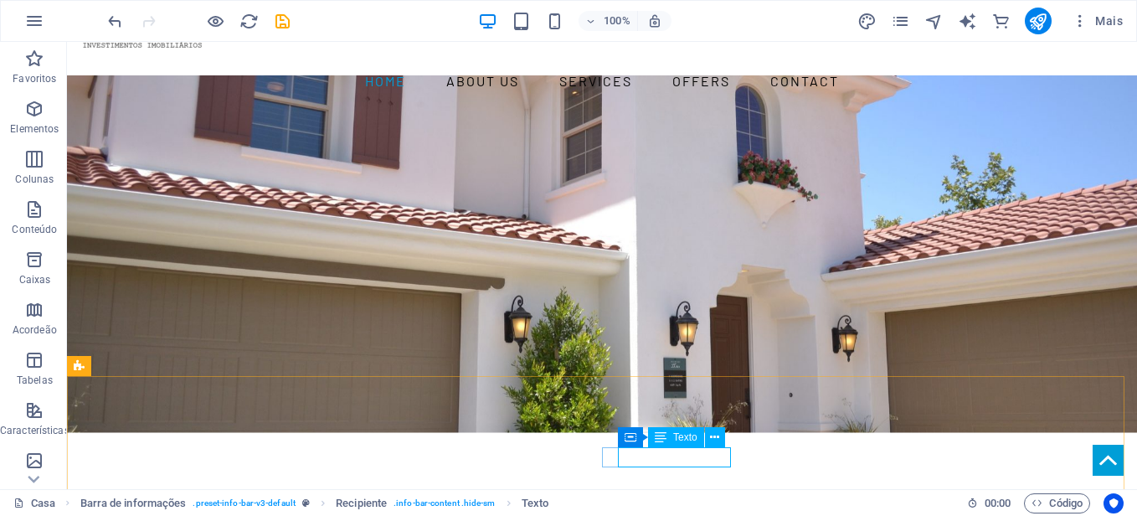
click at [669, 447] on div "Texto" at bounding box center [676, 437] width 56 height 20
click at [680, 436] on span "Texto" at bounding box center [685, 437] width 24 height 10
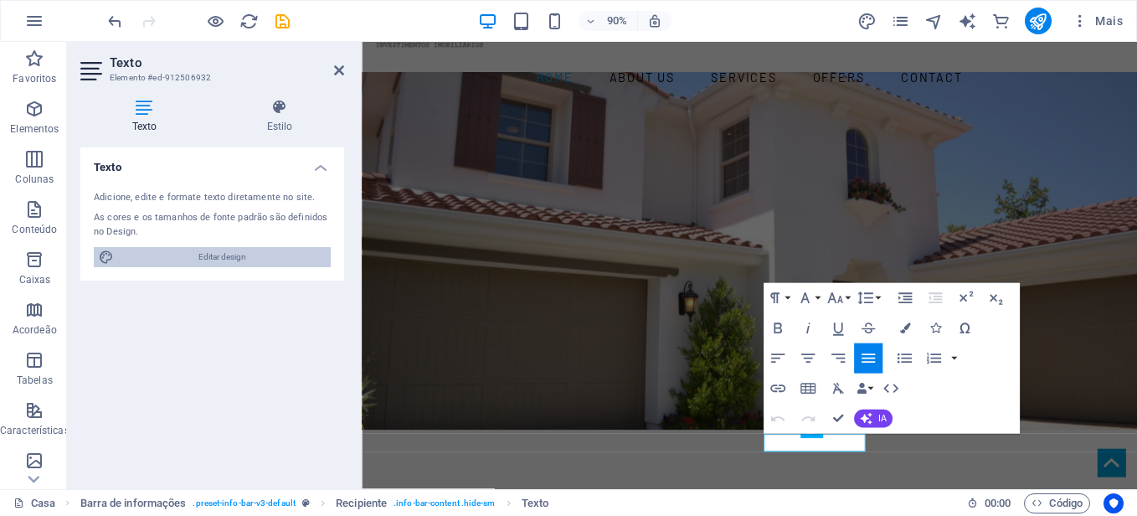
click at [214, 260] on span "Editar design" at bounding box center [222, 257] width 207 height 20
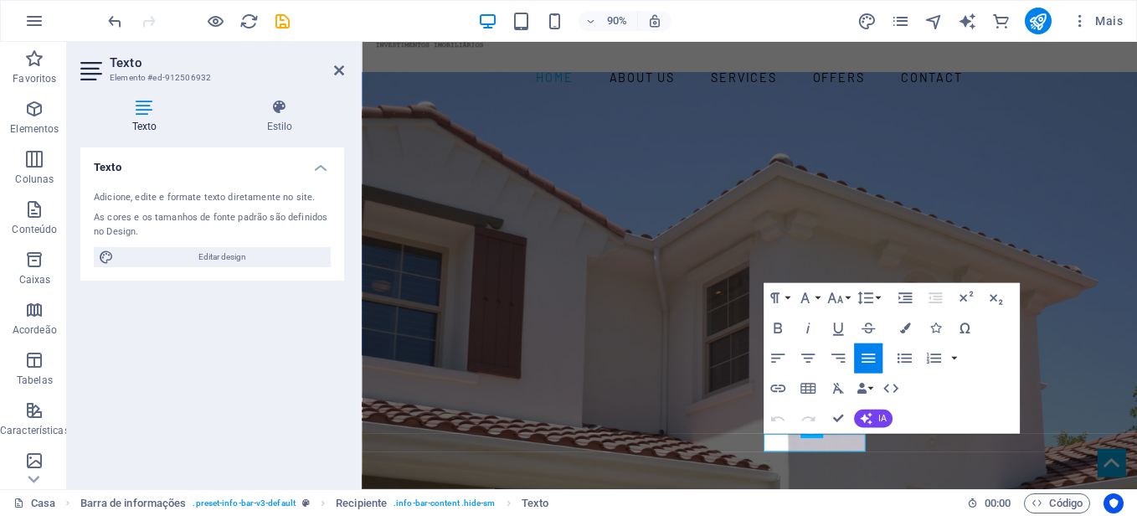
select select "rem"
select select "300"
select select "px"
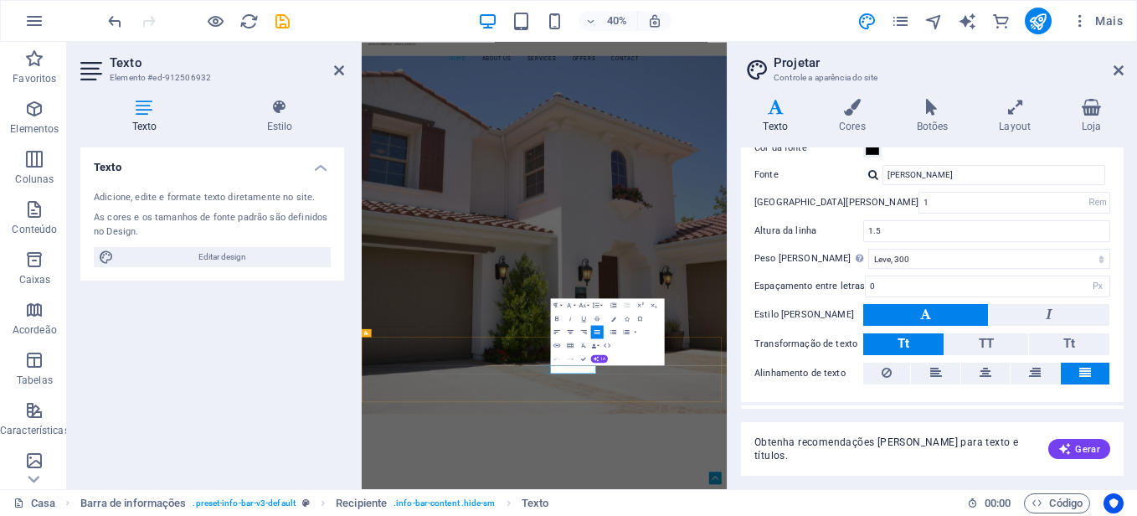
click at [565, 369] on button "Open Link" at bounding box center [571, 363] width 13 height 13
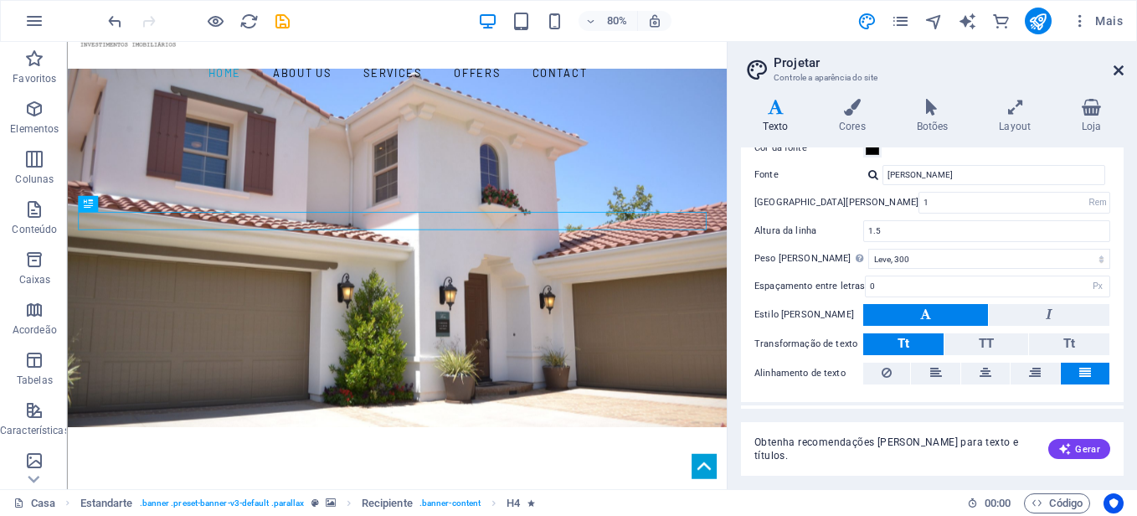
drag, startPoint x: 1121, startPoint y: 74, endPoint x: 1036, endPoint y: 58, distance: 86.2
click at [1121, 74] on icon at bounding box center [1118, 70] width 10 height 13
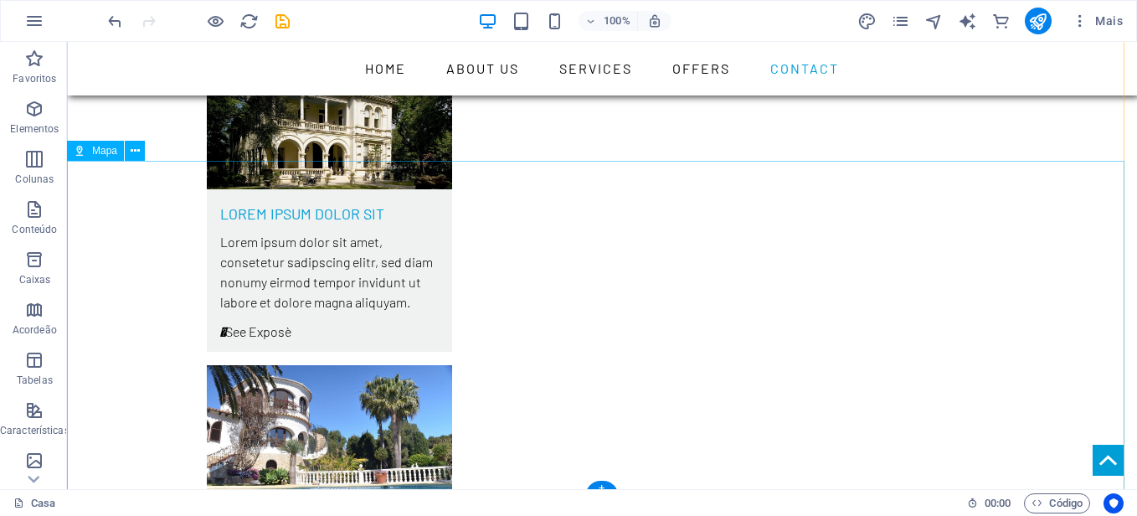
scroll to position [5497, 0]
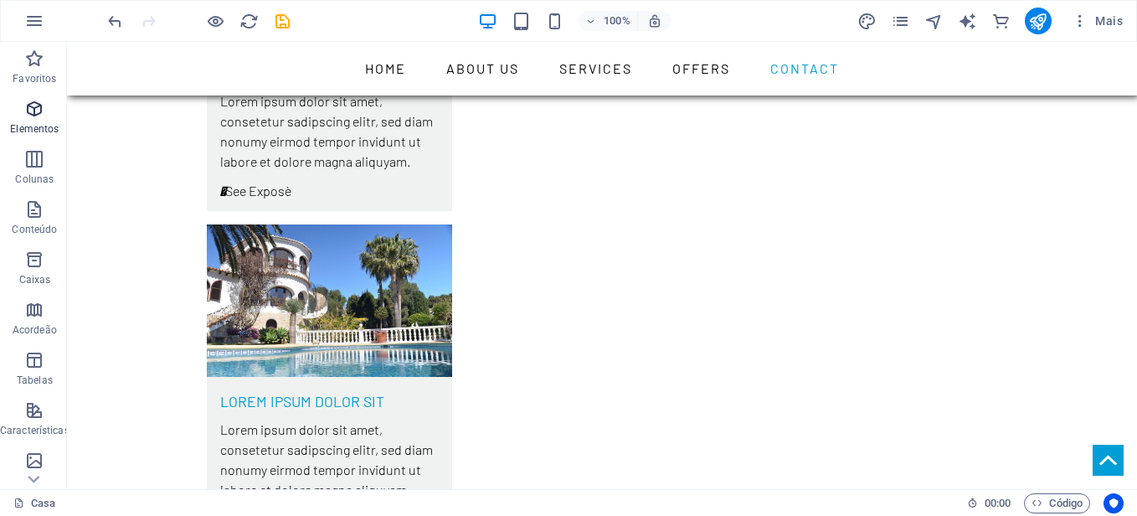
click at [46, 119] on span "Elementos" at bounding box center [34, 119] width 69 height 40
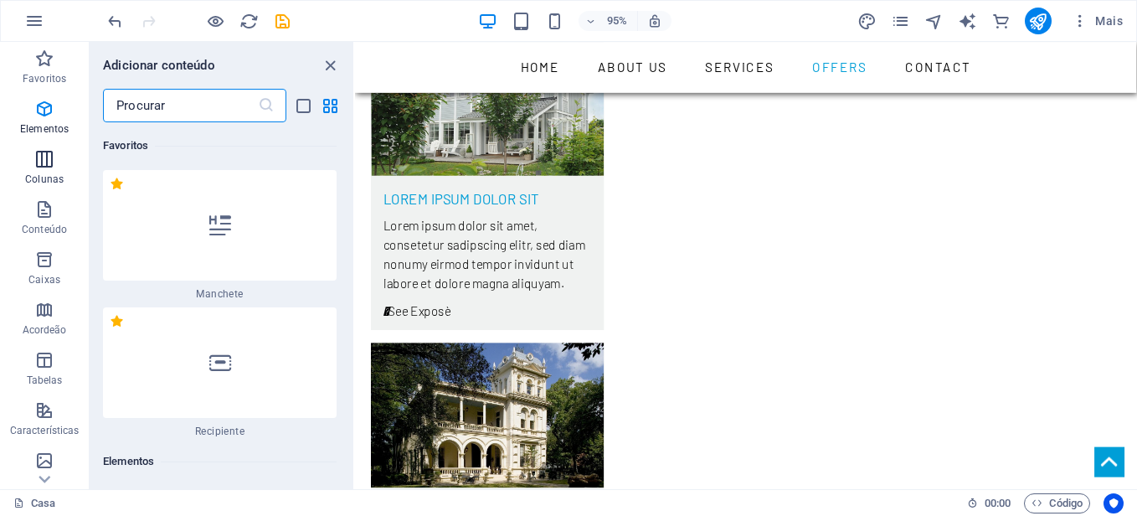
scroll to position [316, 0]
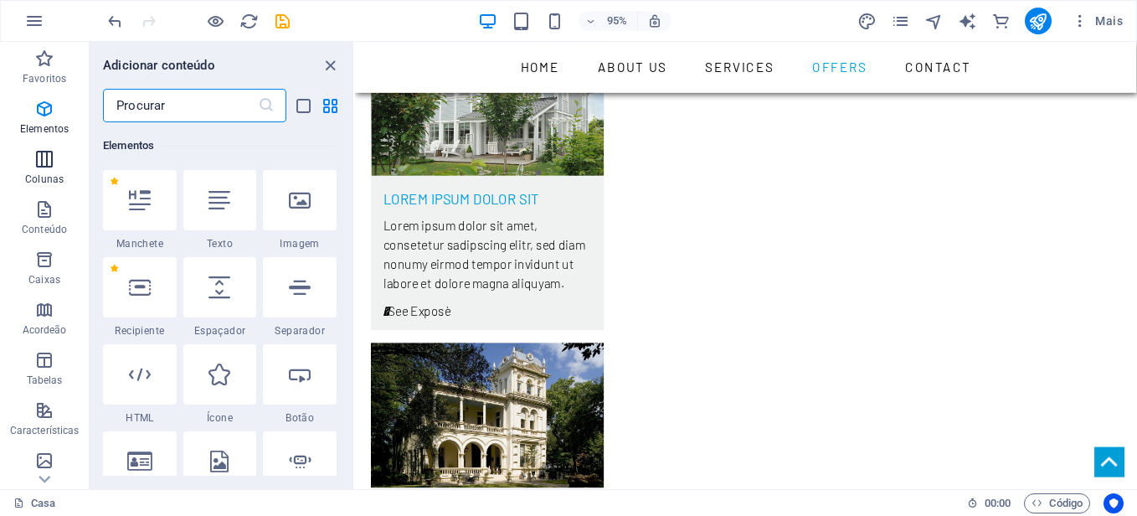
click at [36, 171] on span "Colunas" at bounding box center [44, 169] width 89 height 40
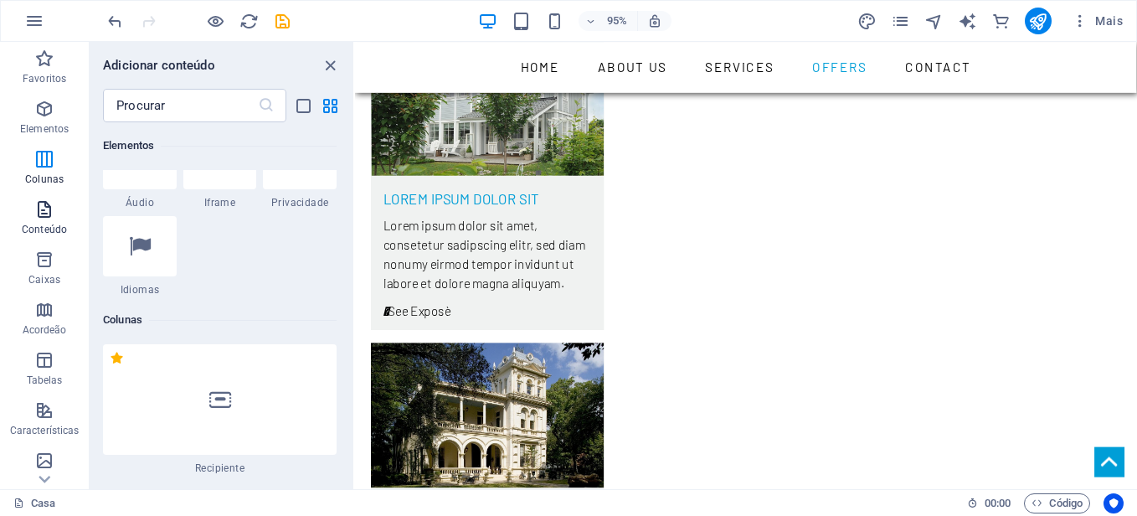
click at [41, 215] on icon "button" at bounding box center [44, 209] width 20 height 20
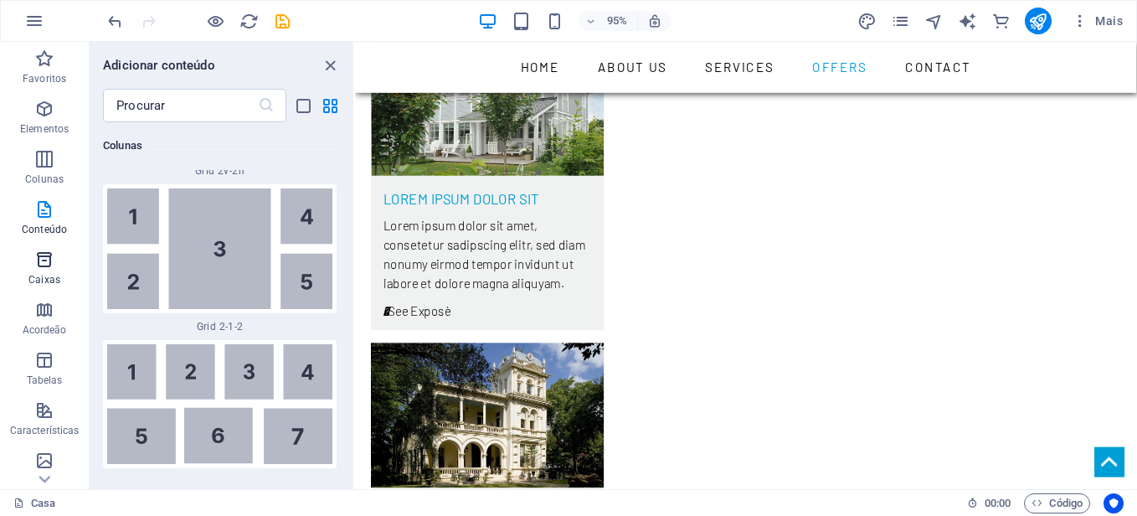
scroll to position [5597, 0]
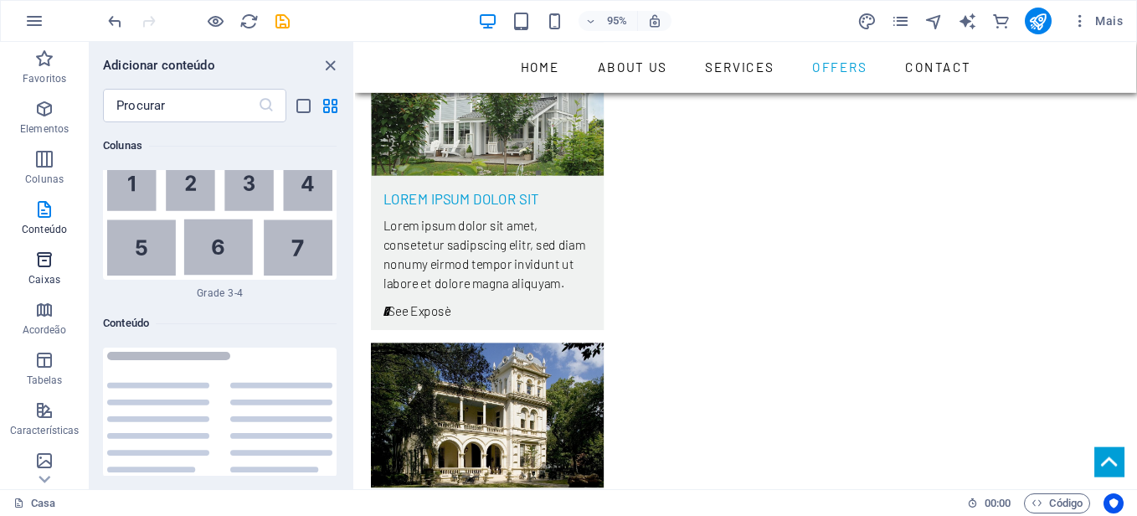
click at [55, 269] on span "Caixas" at bounding box center [44, 269] width 89 height 40
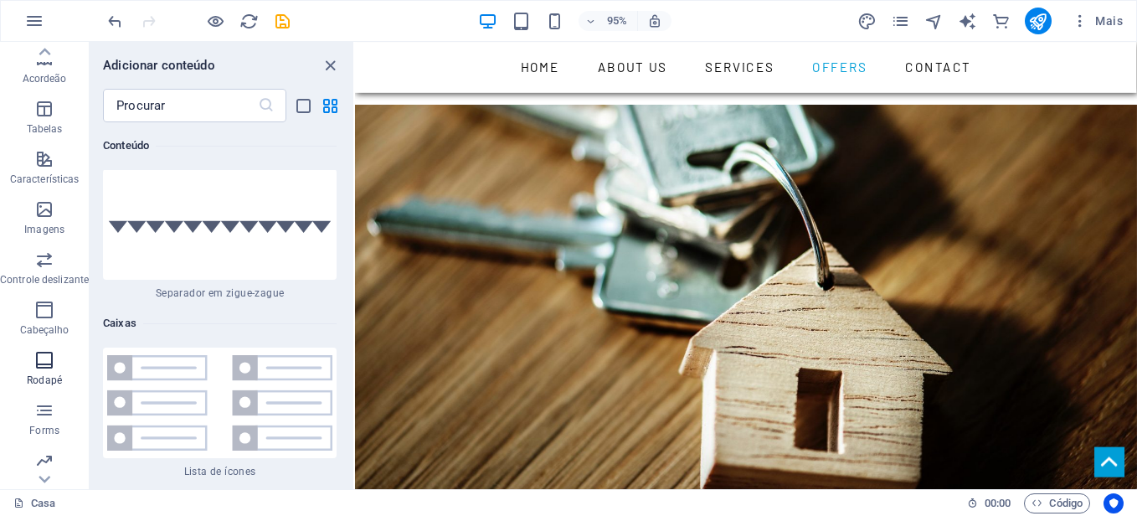
scroll to position [357, 0]
click at [28, 28] on icon "button" at bounding box center [34, 21] width 20 height 20
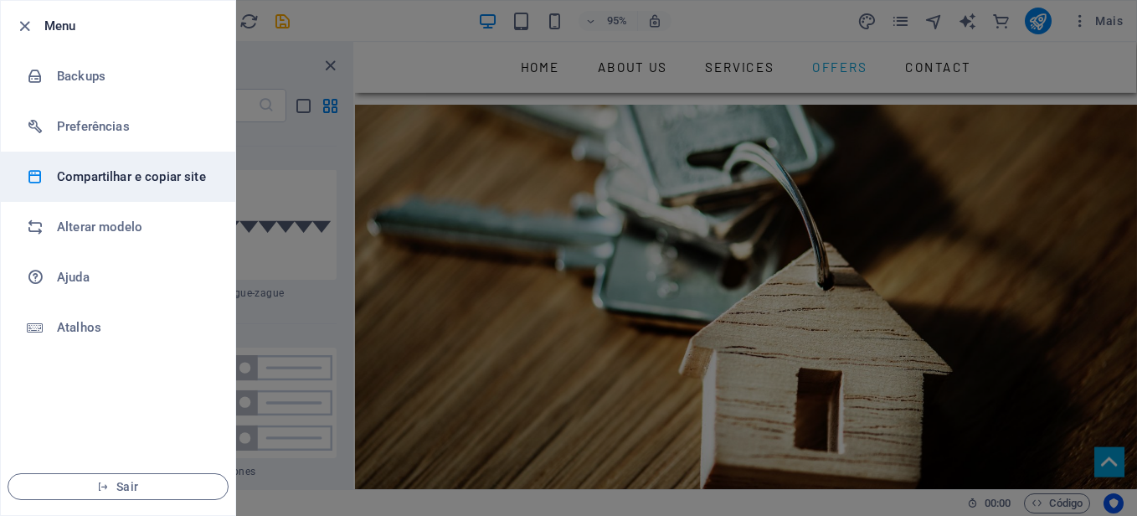
click at [198, 174] on h6 "Compartilhar e copiar site" at bounding box center [134, 177] width 155 height 20
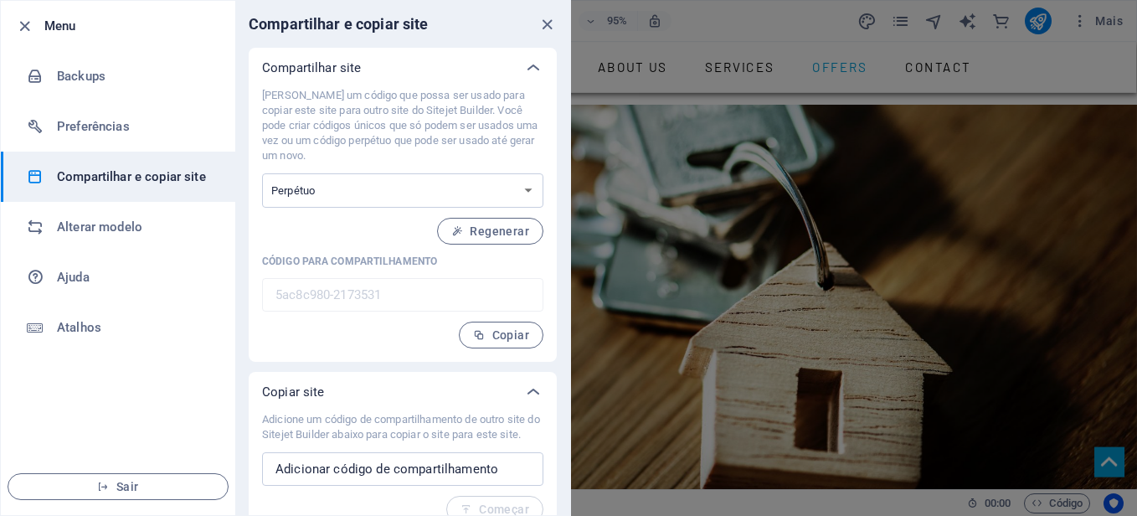
click at [904, 128] on div at bounding box center [568, 258] width 1137 height 516
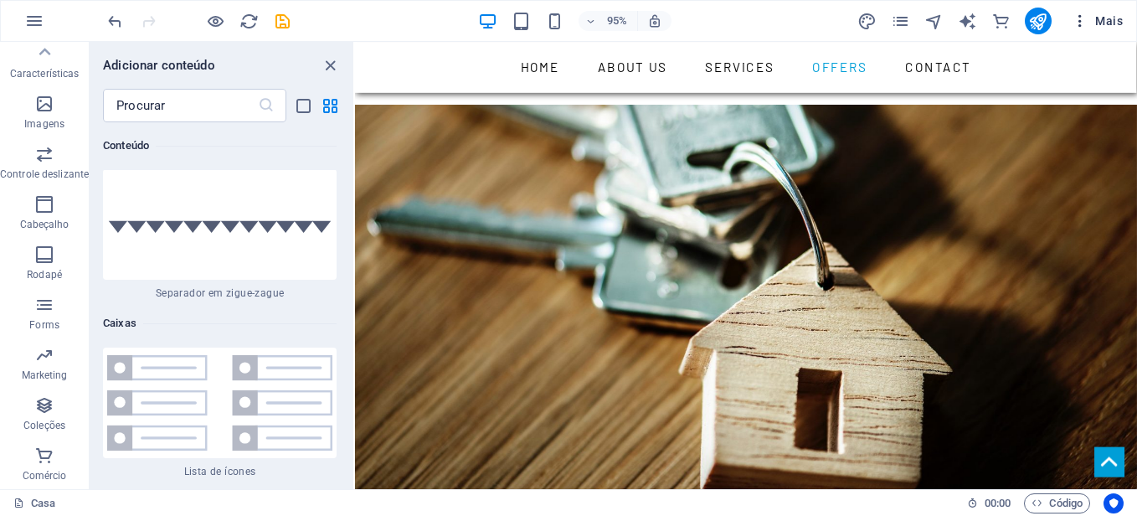
click at [1081, 22] on icon "button" at bounding box center [1079, 21] width 17 height 17
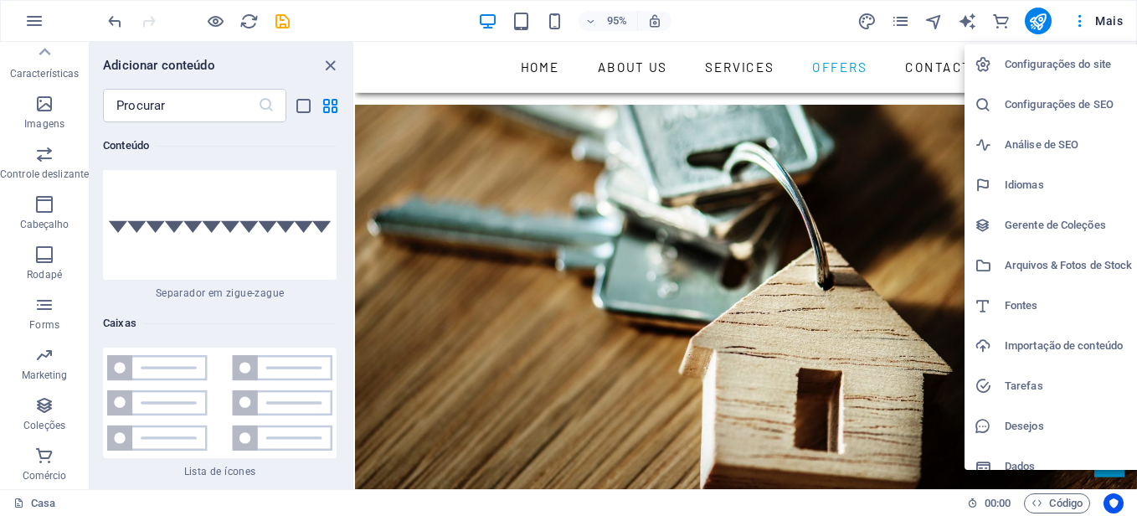
click at [1063, 61] on h6 "Configurações do site" at bounding box center [1069, 64] width 131 height 20
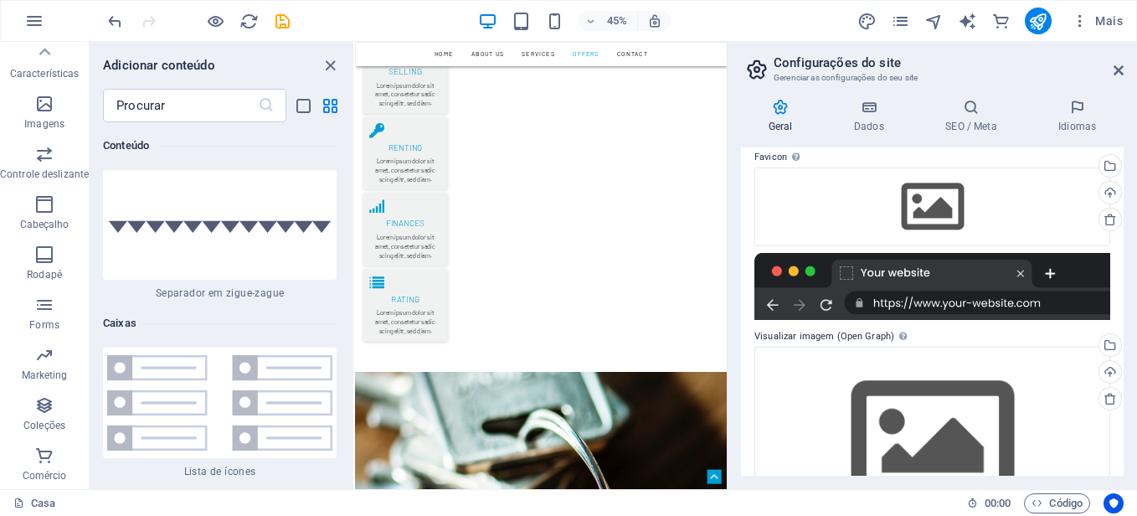
scroll to position [243, 0]
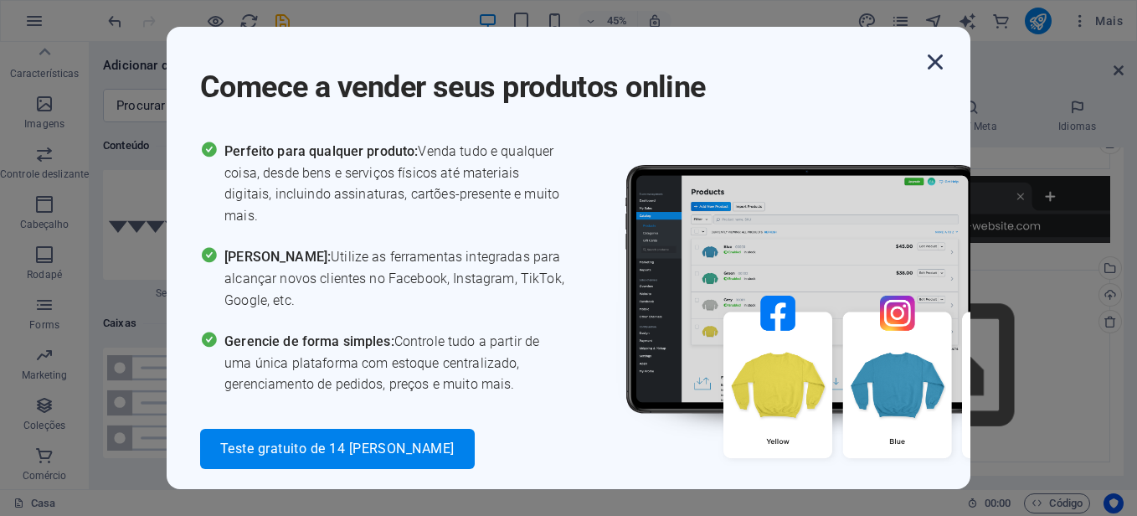
click at [933, 56] on icon "button" at bounding box center [935, 62] width 30 height 30
